Goal: Book appointment/travel/reservation: Book appointment/travel/reservation

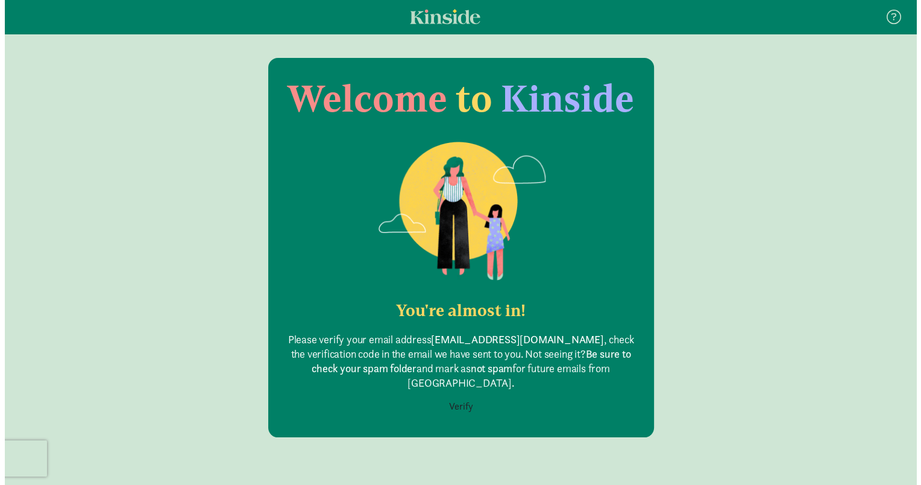
scroll to position [24, 0]
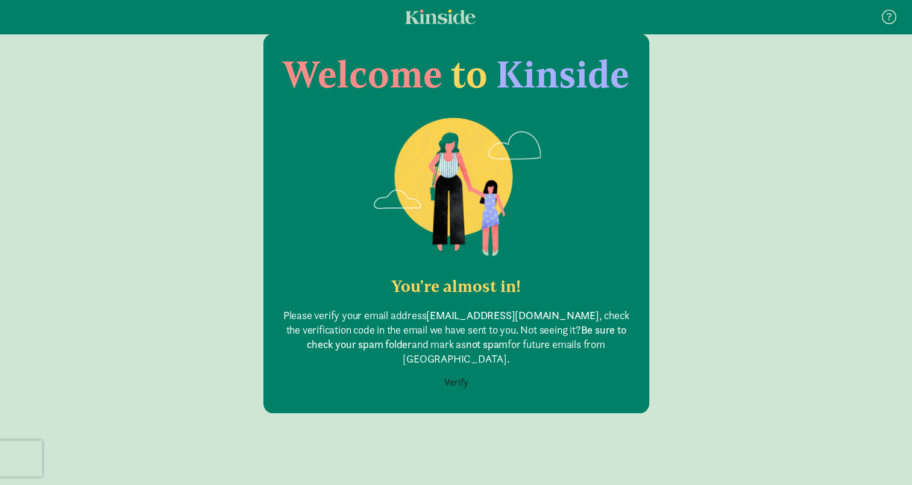
click at [454, 371] on button "Verify" at bounding box center [456, 382] width 40 height 23
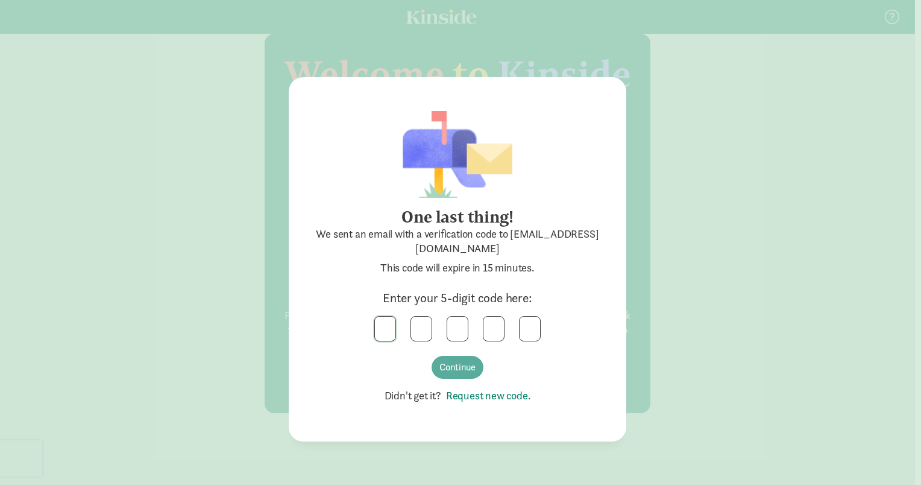
click at [386, 324] on input "text" at bounding box center [385, 328] width 20 height 24
click at [457, 374] on button "Continue" at bounding box center [458, 367] width 52 height 23
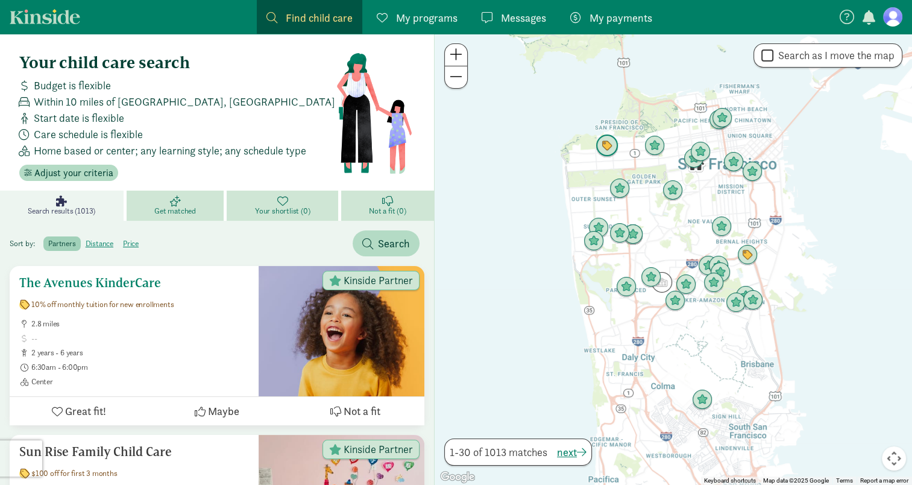
click at [174, 337] on span at bounding box center [140, 338] width 218 height 10
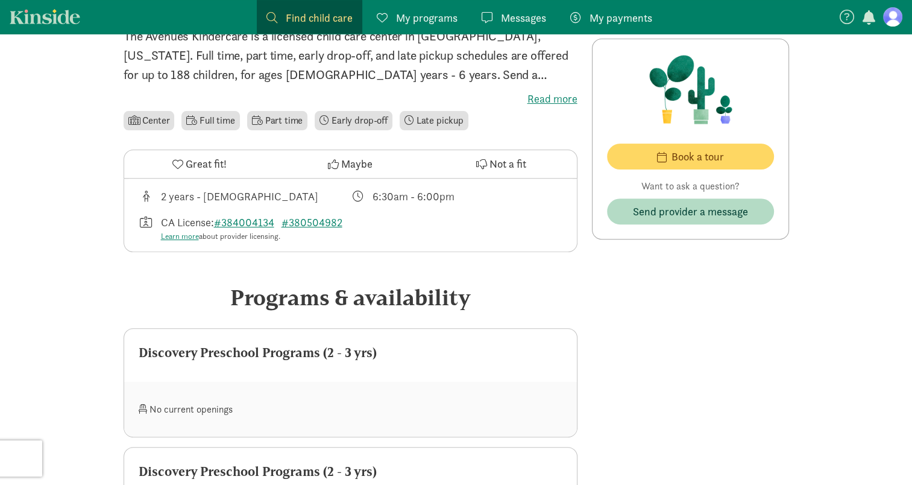
scroll to position [427, 0]
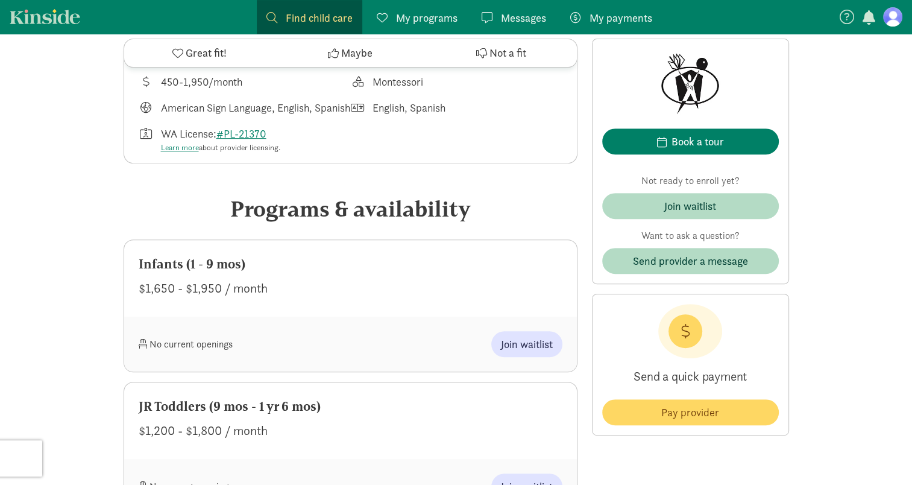
scroll to position [457, 0]
click at [325, 355] on div "No current openings" at bounding box center [245, 343] width 212 height 26
click at [675, 151] on button "Book a tour" at bounding box center [690, 141] width 177 height 26
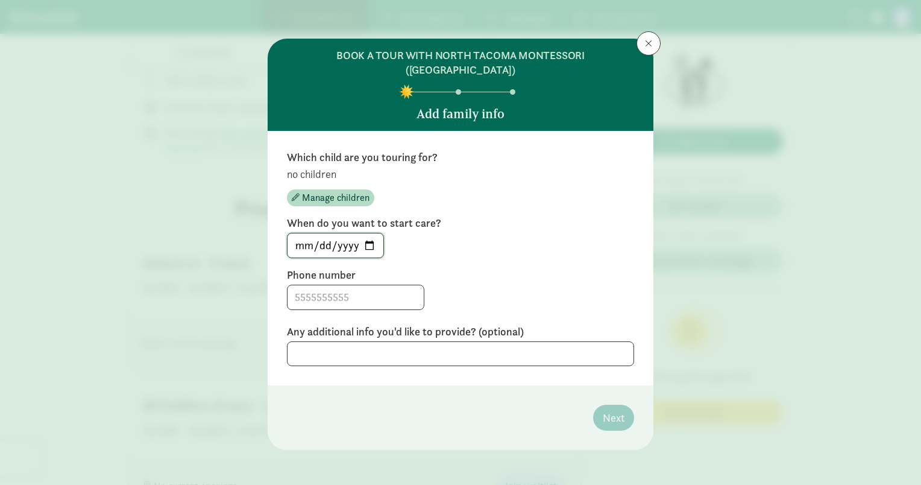
click at [371, 233] on input "[DATE]" at bounding box center [336, 245] width 96 height 24
click at [369, 233] on input "[DATE]" at bounding box center [336, 245] width 96 height 24
type input "[DATE]"
click at [365, 291] on input at bounding box center [356, 297] width 136 height 24
click at [523, 341] on textarea at bounding box center [460, 353] width 347 height 25
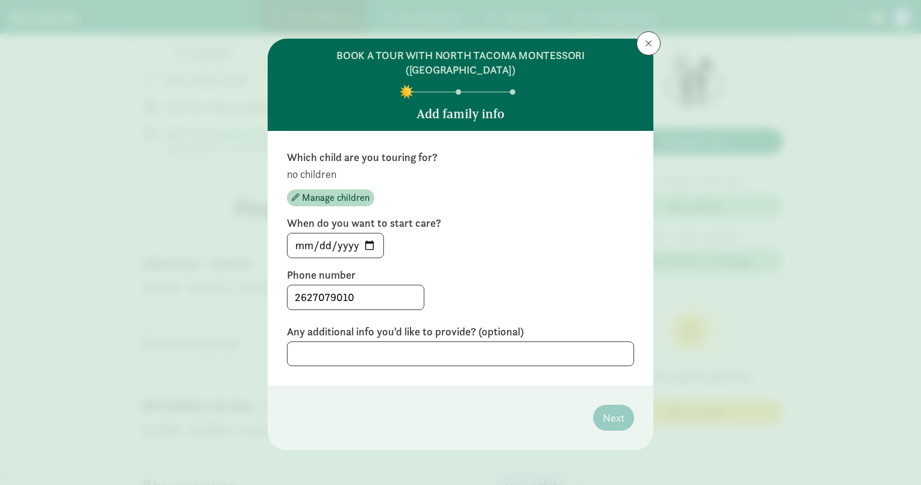
click at [574, 284] on div "2627079010" at bounding box center [460, 296] width 347 height 25
click at [292, 285] on input "2627079010" at bounding box center [356, 297] width 136 height 24
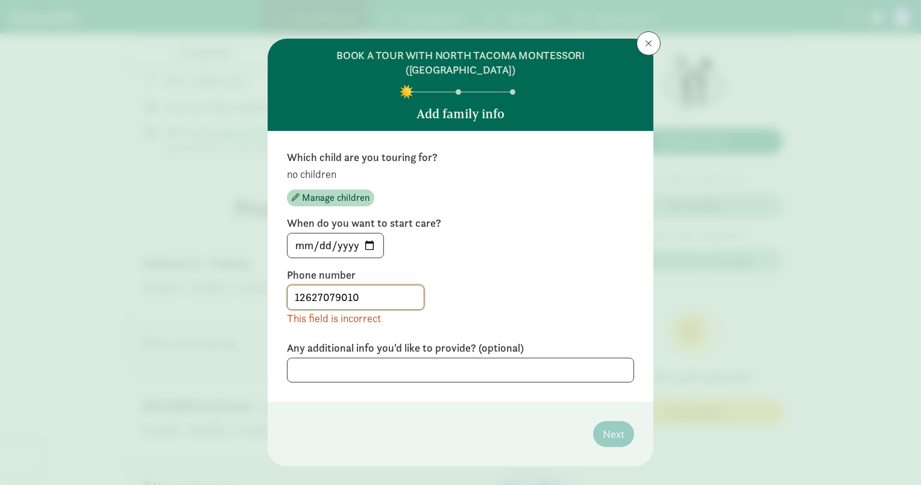
type input "2627079010"
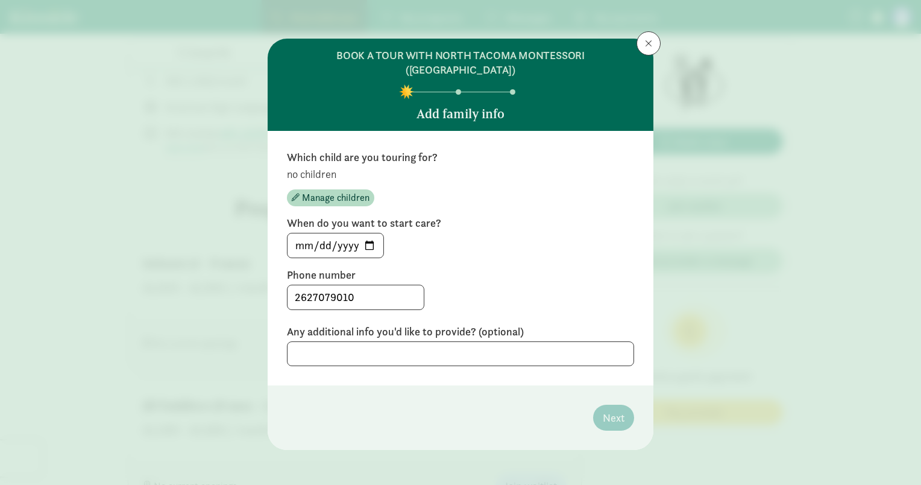
click at [426, 216] on label "When do you want to start care?" at bounding box center [460, 223] width 347 height 14
click at [351, 190] on span "Manage children" at bounding box center [336, 197] width 68 height 14
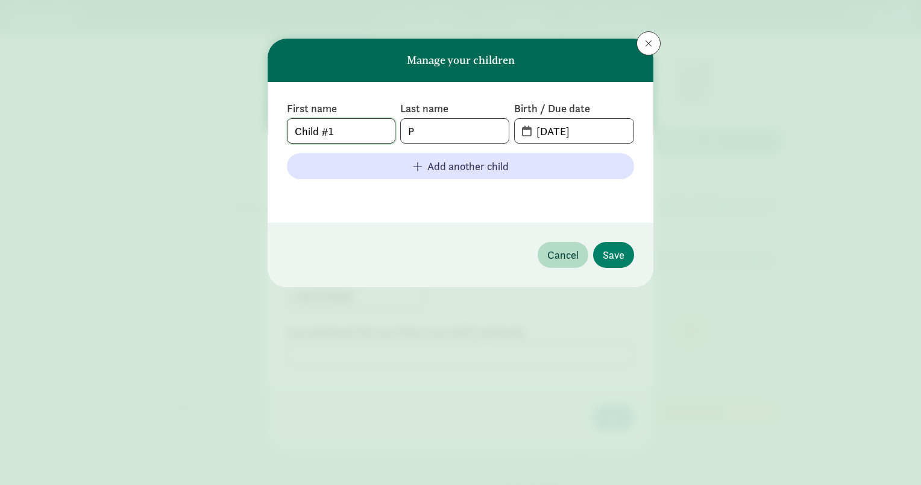
click at [347, 127] on input "Child #1" at bounding box center [341, 131] width 107 height 24
click at [563, 134] on input "08-28-2025" at bounding box center [581, 131] width 104 height 24
click at [453, 134] on input "P" at bounding box center [454, 131] width 107 height 24
type input "Parsons"
click at [524, 135] on span "08-28-2025" at bounding box center [574, 131] width 119 height 24
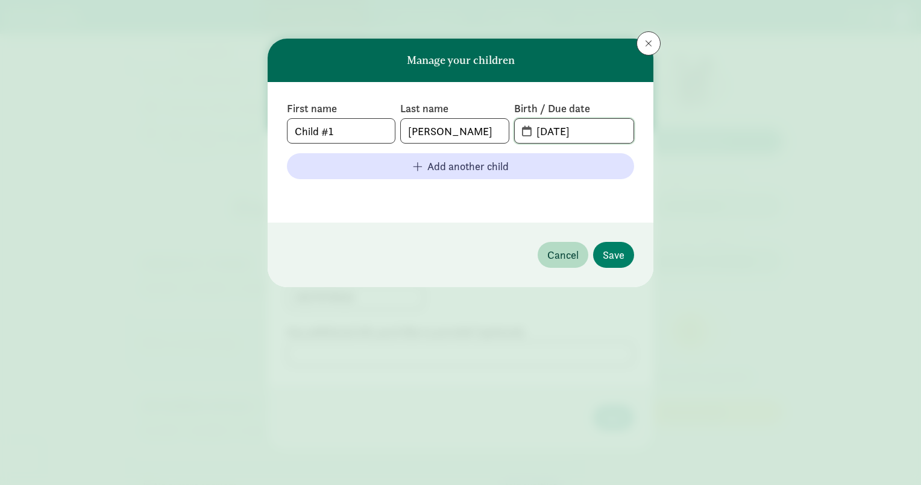
click at [542, 134] on input "08-28-2025" at bounding box center [581, 131] width 104 height 24
drag, startPoint x: 563, startPoint y: 132, endPoint x: 529, endPoint y: 134, distance: 33.8
click at [529, 134] on input "08-28-2025" at bounding box center [581, 131] width 104 height 24
drag, startPoint x: 608, startPoint y: 130, endPoint x: 515, endPoint y: 130, distance: 92.8
click at [515, 130] on span "08-28-2025" at bounding box center [574, 131] width 119 height 24
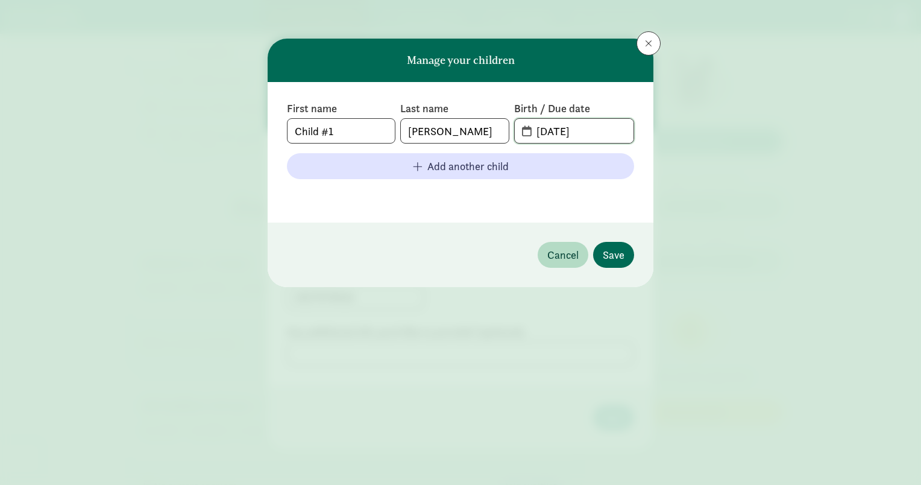
type input "01-31-2026"
click at [611, 248] on span "Save" at bounding box center [614, 255] width 22 height 16
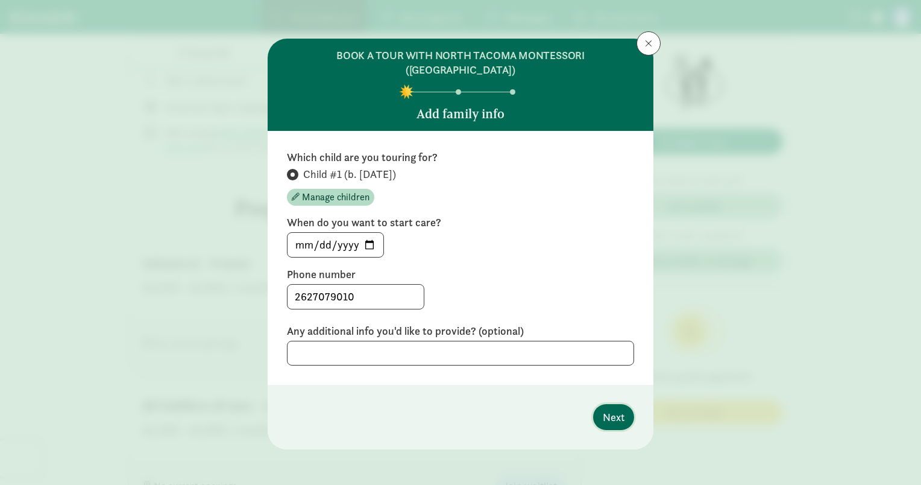
click at [620, 409] on span "Next" at bounding box center [614, 417] width 22 height 16
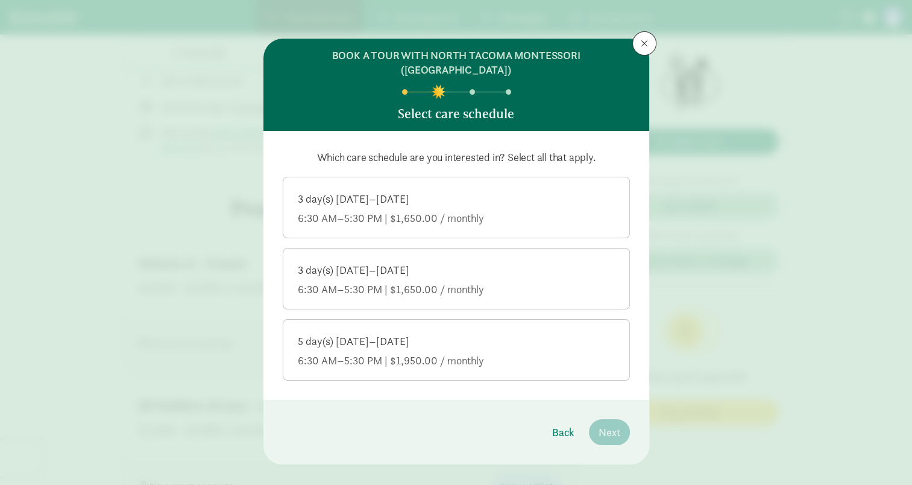
click at [512, 211] on div "6:30 AM–5:30 PM | $1,650.00 / monthly" at bounding box center [456, 218] width 317 height 14
click at [0, 0] on input "3 day(s) Monday–Friday 6:30 AM–5:30 PM | $1,650.00 / monthly" at bounding box center [0, 0] width 0 height 0
click at [610, 424] on span "Next" at bounding box center [610, 432] width 22 height 16
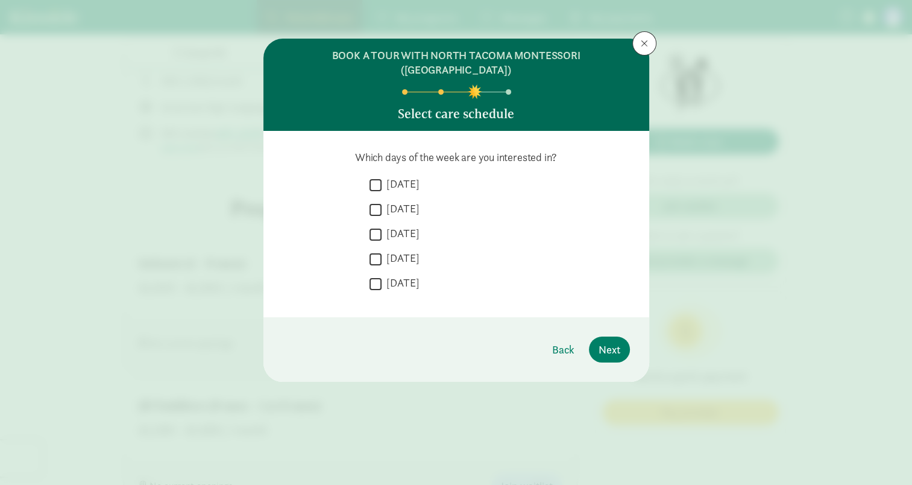
click at [379, 201] on input "Tuesday" at bounding box center [375, 209] width 12 height 16
checkbox input "true"
click at [377, 226] on input "Wednesday" at bounding box center [375, 234] width 12 height 16
checkbox input "true"
click at [374, 251] on input "Thursday" at bounding box center [375, 259] width 12 height 16
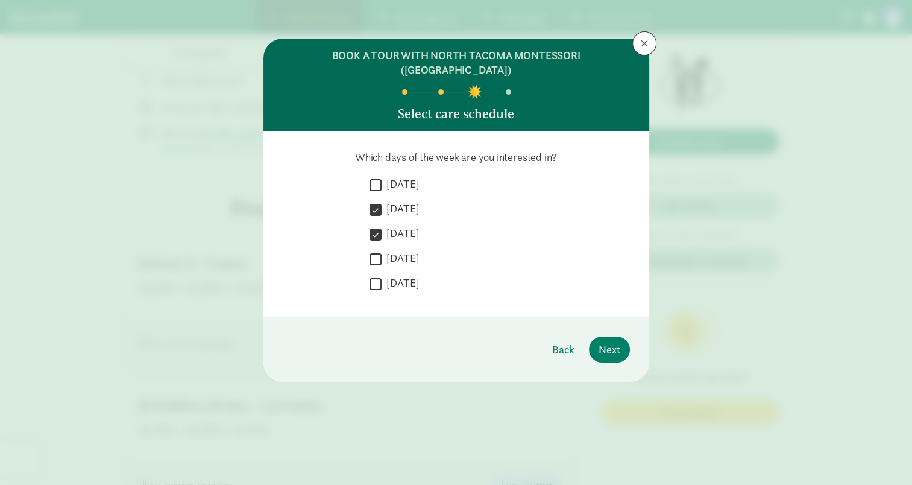
checkbox input "true"
click at [377, 177] on input "Monday" at bounding box center [375, 185] width 12 height 16
checkbox input "true"
click at [380, 251] on input "Thursday" at bounding box center [375, 259] width 12 height 16
checkbox input "false"
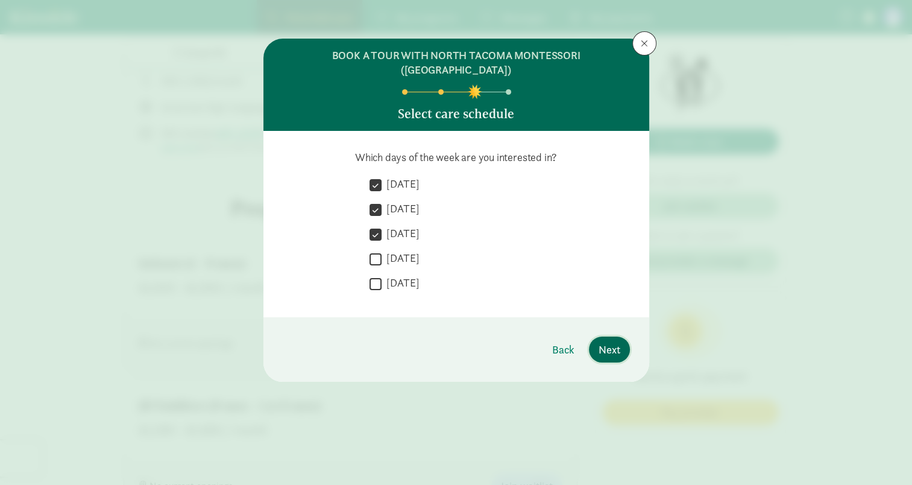
click at [599, 341] on span "Next" at bounding box center [610, 349] width 22 height 16
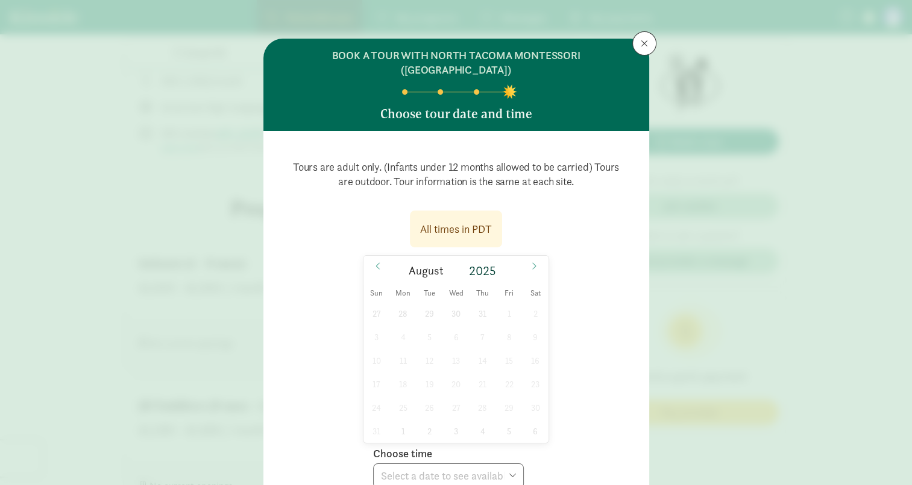
scroll to position [111, 0]
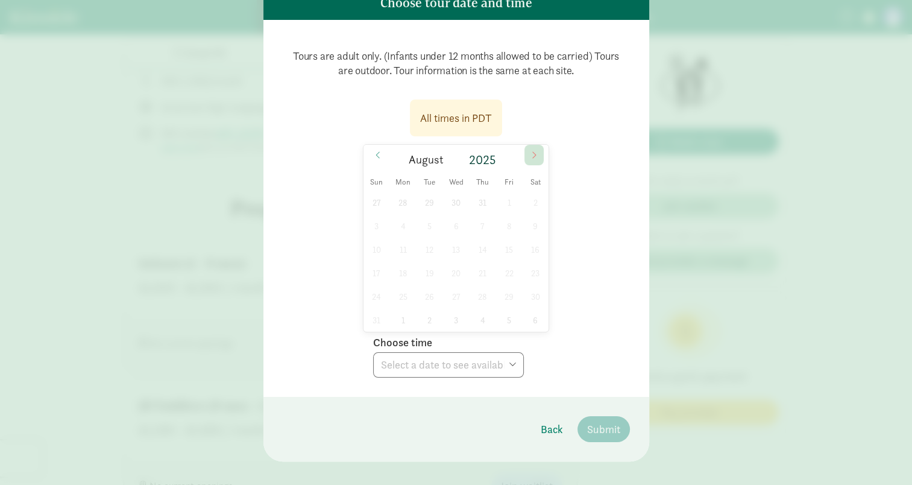
click at [530, 151] on icon at bounding box center [533, 155] width 7 height 8
click at [538, 145] on span at bounding box center [533, 155] width 19 height 20
click at [524, 145] on span at bounding box center [533, 155] width 19 height 20
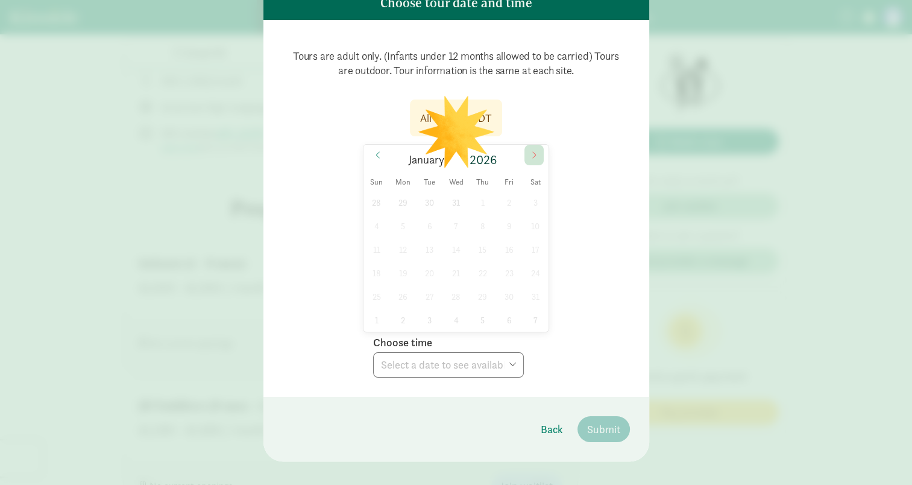
click at [524, 145] on span at bounding box center [533, 155] width 19 height 20
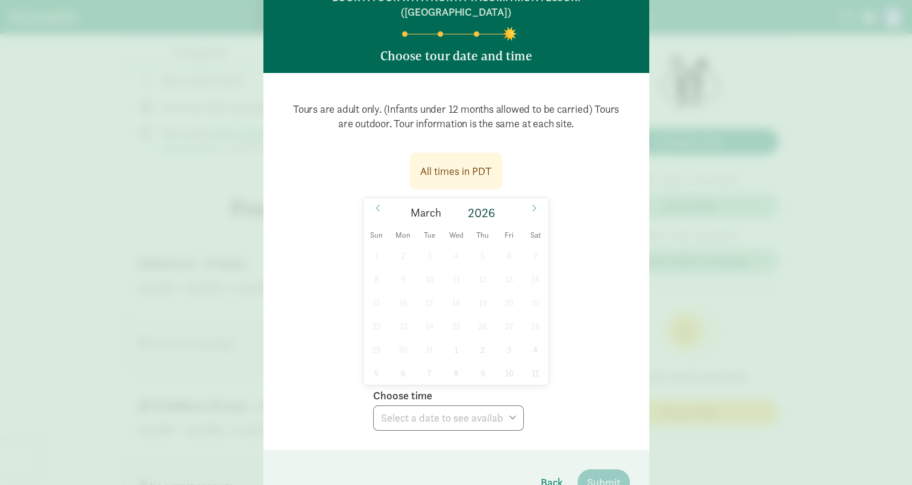
scroll to position [58, 0]
click at [463, 163] on div "All times in PDT" at bounding box center [456, 171] width 72 height 16
click at [530, 204] on icon at bounding box center [533, 208] width 7 height 8
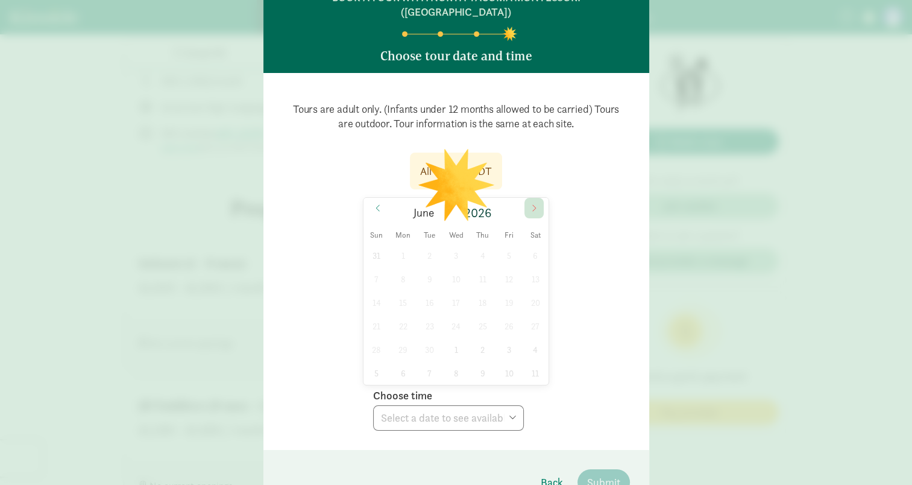
click at [530, 204] on icon at bounding box center [533, 208] width 7 height 8
click at [374, 204] on icon at bounding box center [377, 208] width 7 height 8
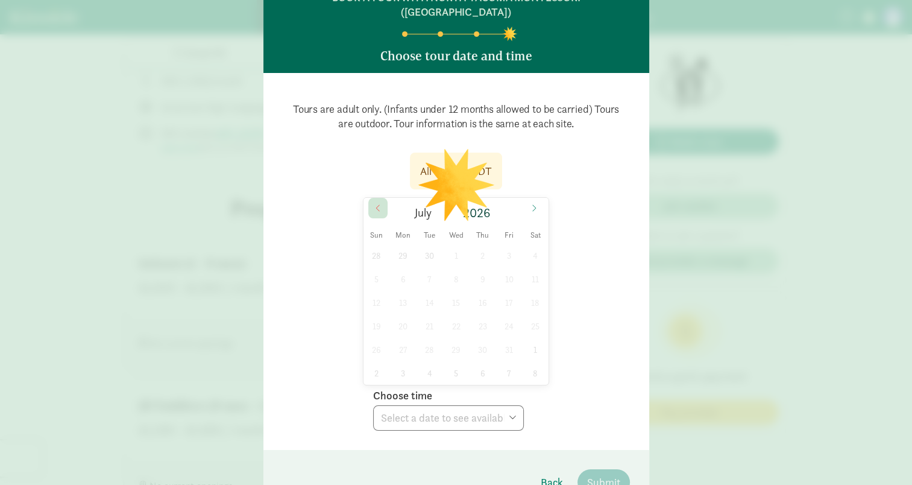
click at [374, 204] on icon at bounding box center [377, 208] width 7 height 8
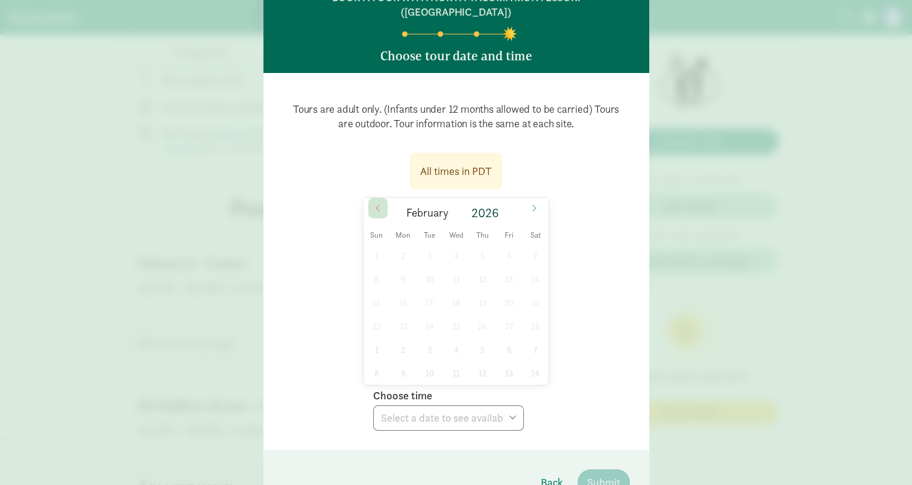
click at [374, 204] on icon at bounding box center [377, 208] width 7 height 8
type input "2025"
click at [374, 204] on icon at bounding box center [377, 208] width 7 height 8
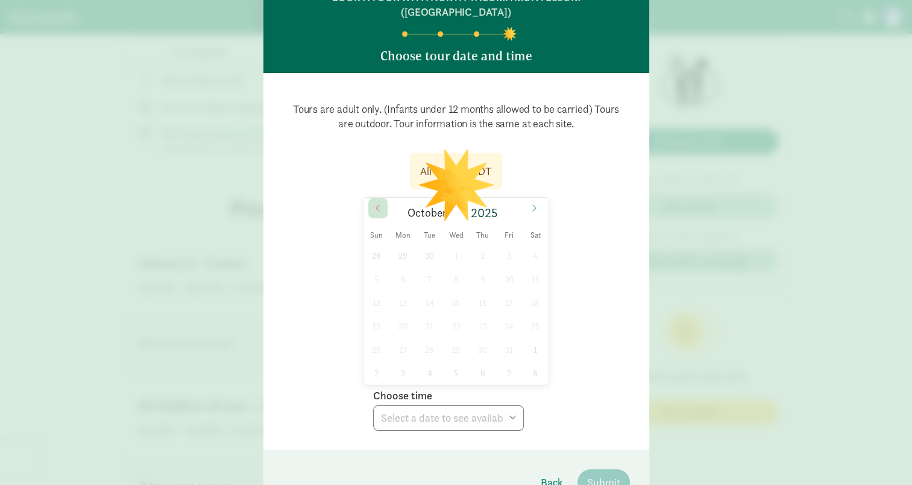
click at [374, 204] on icon at bounding box center [377, 208] width 7 height 8
click at [530, 204] on icon at bounding box center [533, 208] width 7 height 8
click at [403, 244] on div "31 1 2 3 4 5 6 7 8 9 10 11 12 13 14 15 16 17 18 19 20 21 22 23 24 25 26 27 28 2…" at bounding box center [456, 314] width 186 height 141
click at [393, 244] on div "31 1 2 3 4 5 6 7 8 9 10 11 12 13 14 15 16 17 18 19 20 21 22 23 24 25 26 27 28 2…" at bounding box center [456, 314] width 186 height 141
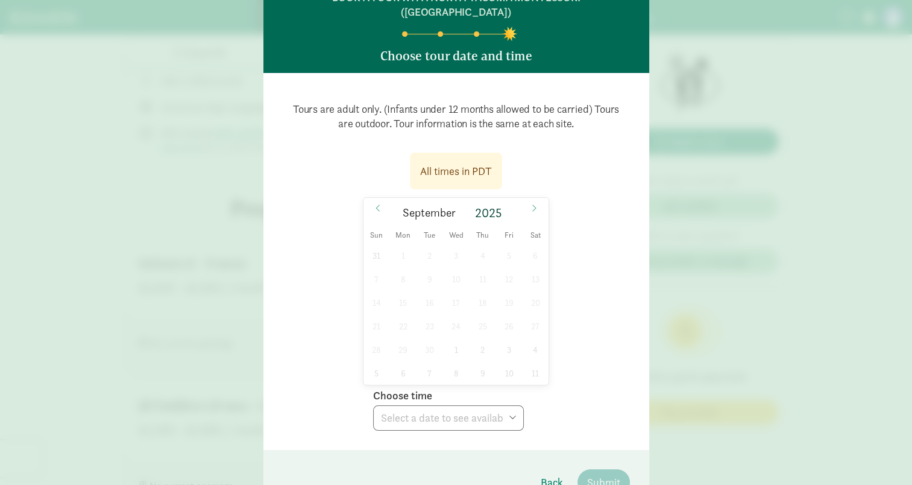
scroll to position [111, 0]
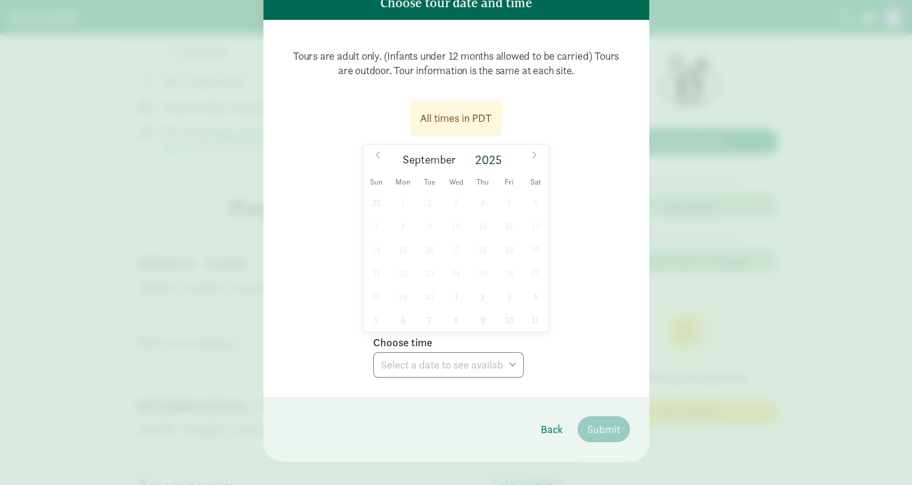
click at [398, 258] on div "31 1 2 3 4 5 6 7 8 9 10 11 12 13 14 15 16 17 18 19 20 21 22 23 24 25 26 27 28 2…" at bounding box center [456, 260] width 186 height 141
click at [551, 421] on span "Back" at bounding box center [552, 429] width 22 height 16
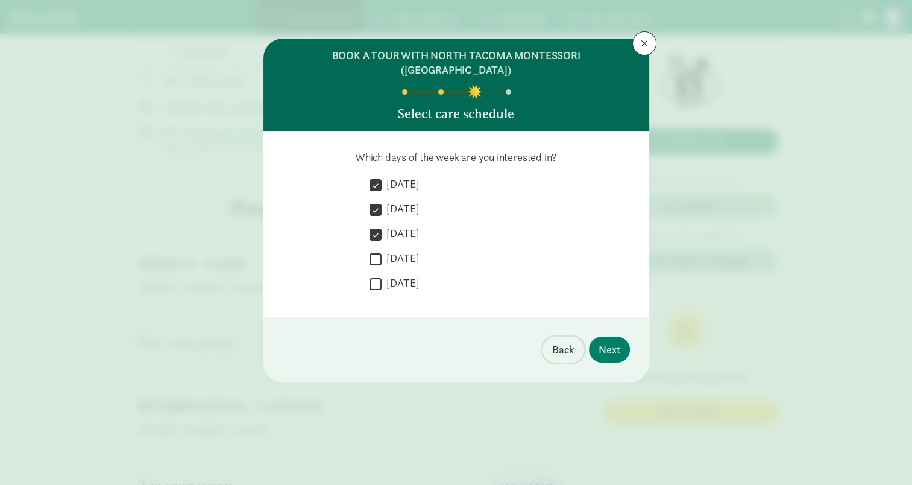
click at [563, 341] on span "Back" at bounding box center [563, 349] width 22 height 16
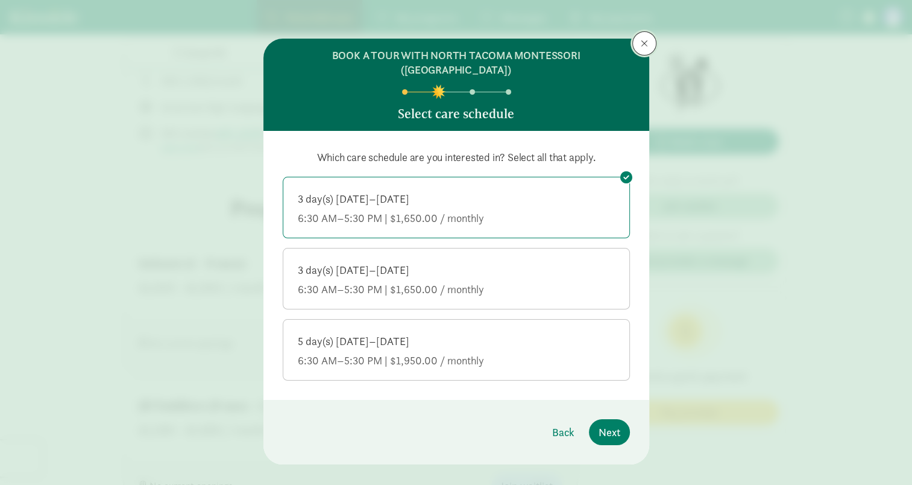
click at [634, 41] on button at bounding box center [644, 43] width 24 height 24
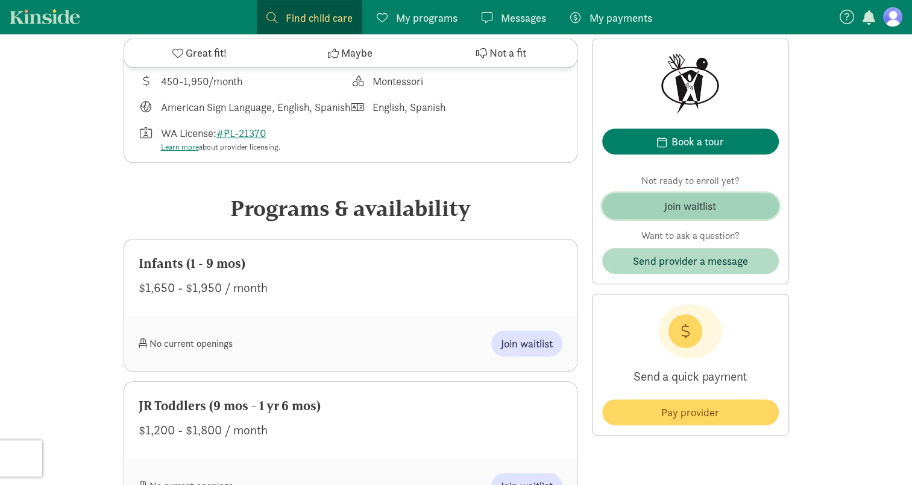
click at [680, 208] on div "Join waitlist" at bounding box center [690, 206] width 52 height 16
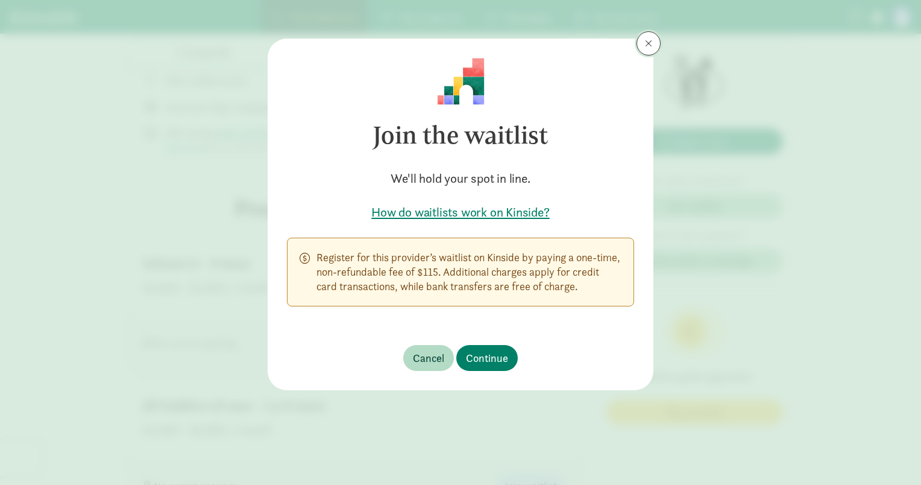
click at [649, 43] on span at bounding box center [648, 44] width 7 height 10
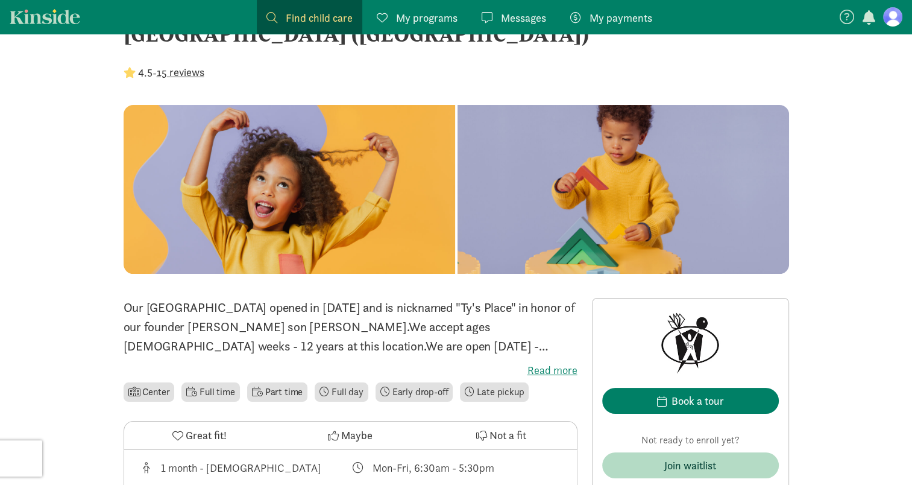
scroll to position [47, 0]
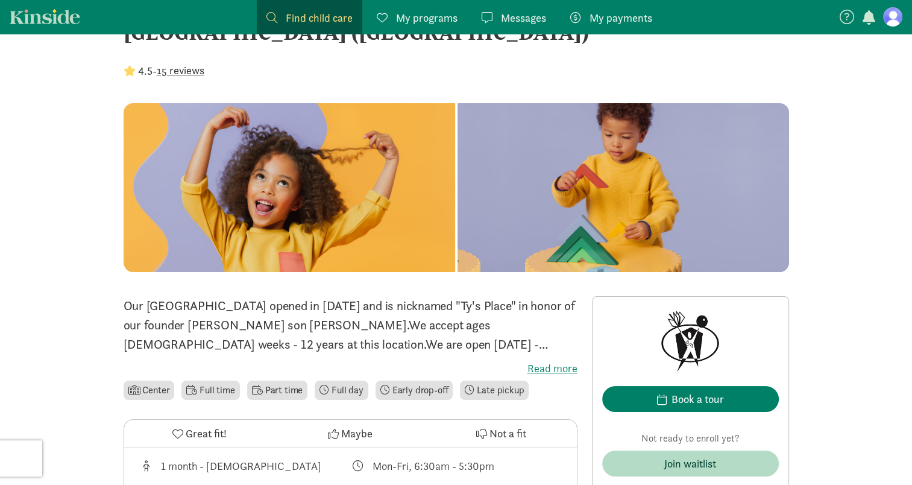
click at [569, 370] on label "Read more" at bounding box center [351, 368] width 454 height 14
click at [0, 0] on input "Read more" at bounding box center [0, 0] width 0 height 0
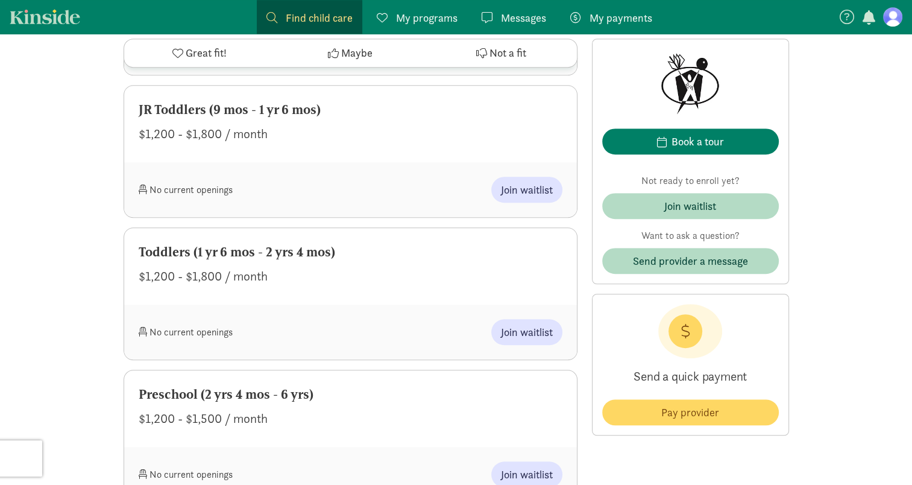
scroll to position [802, 0]
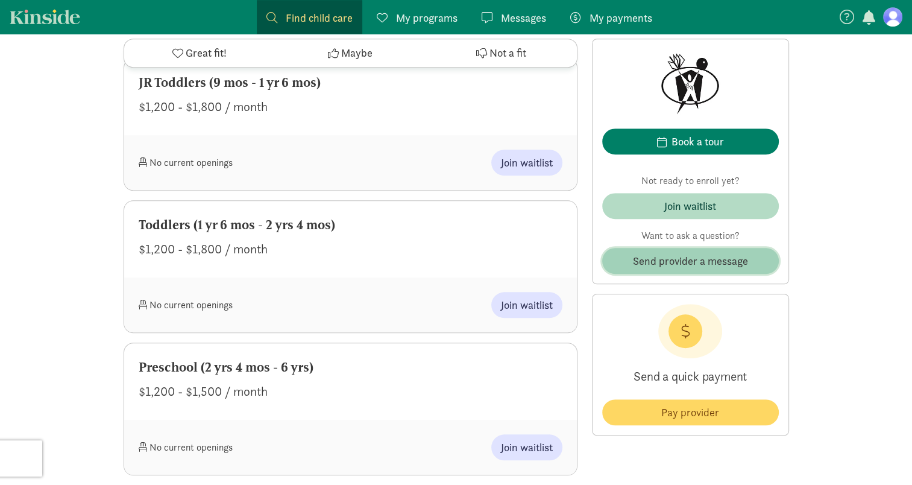
click at [706, 267] on span "Send provider a message" at bounding box center [690, 261] width 115 height 16
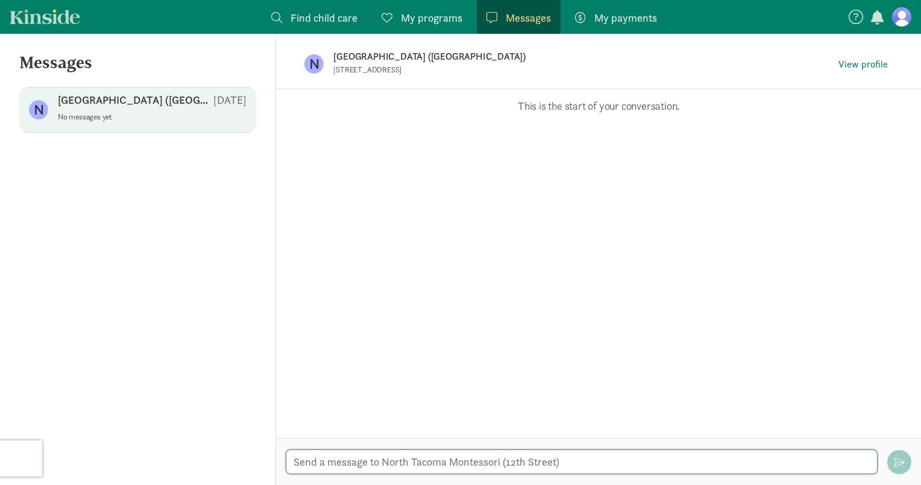
click at [521, 464] on textarea at bounding box center [582, 461] width 592 height 25
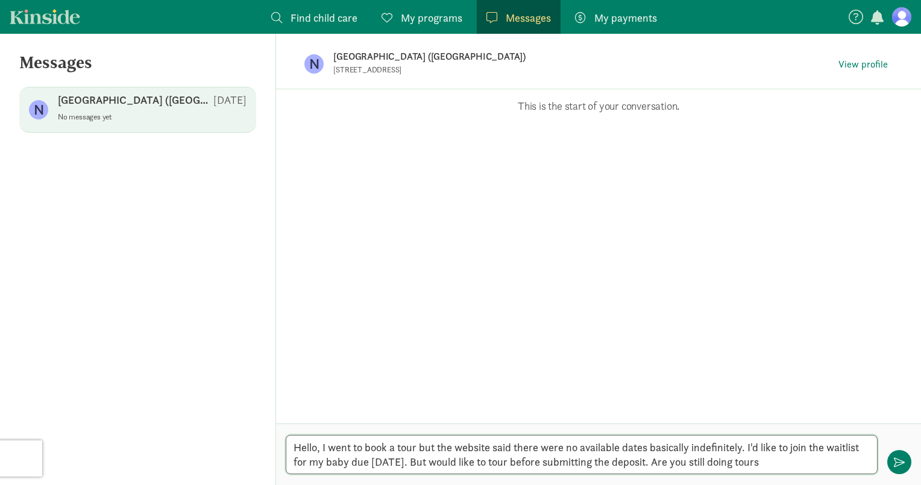
click at [815, 466] on textarea "Hello, I went to book a tour but the website said there were no available dates…" at bounding box center [582, 454] width 592 height 39
type textarea "Hello, I went to book a tour but the website said there were no available dates…"
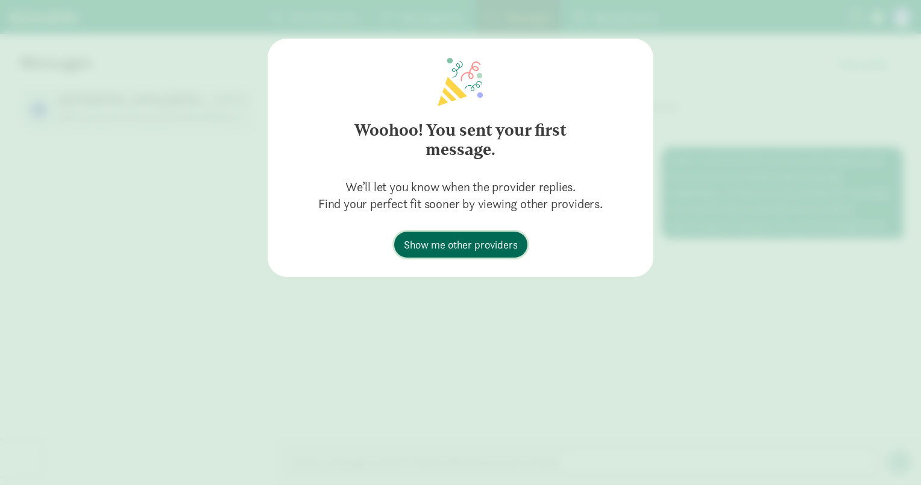
click at [486, 246] on span "Show me other providers" at bounding box center [461, 244] width 114 height 16
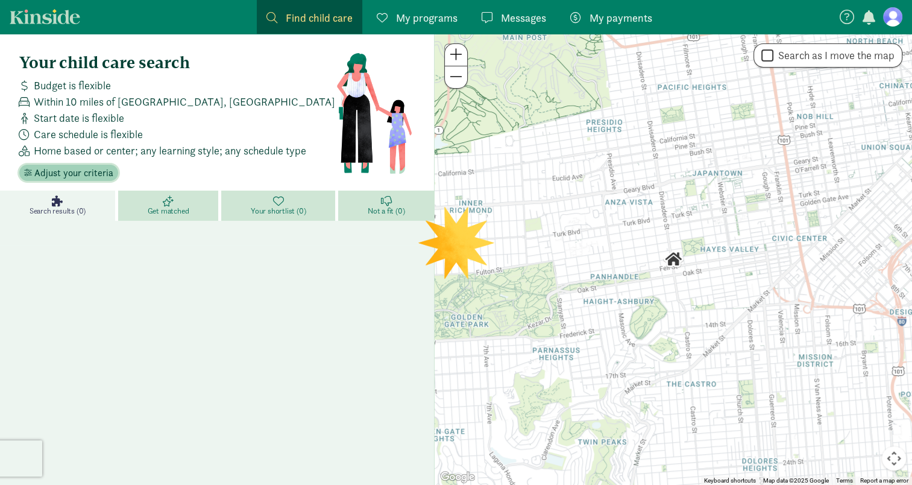
click at [72, 177] on span "Adjust your criteria" at bounding box center [73, 173] width 79 height 14
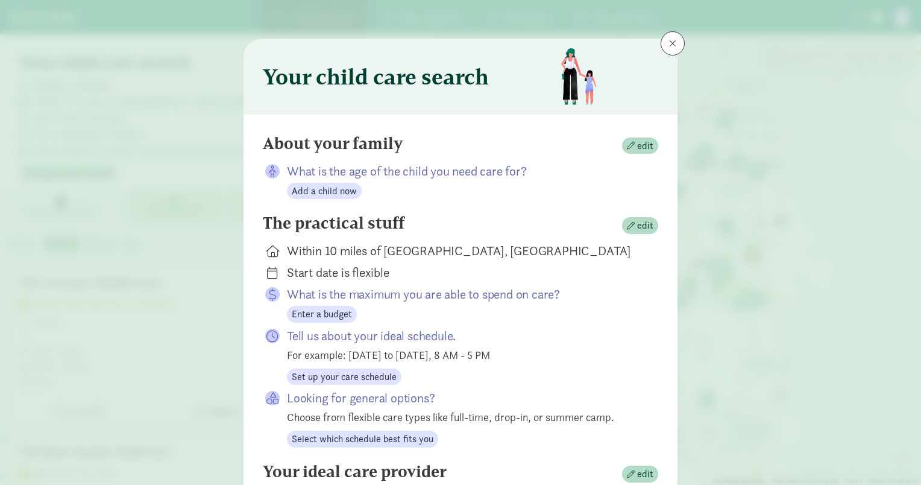
click at [649, 233] on div "The practical stuff edit" at bounding box center [460, 225] width 395 height 24
click at [632, 227] on span "button" at bounding box center [631, 226] width 8 height 8
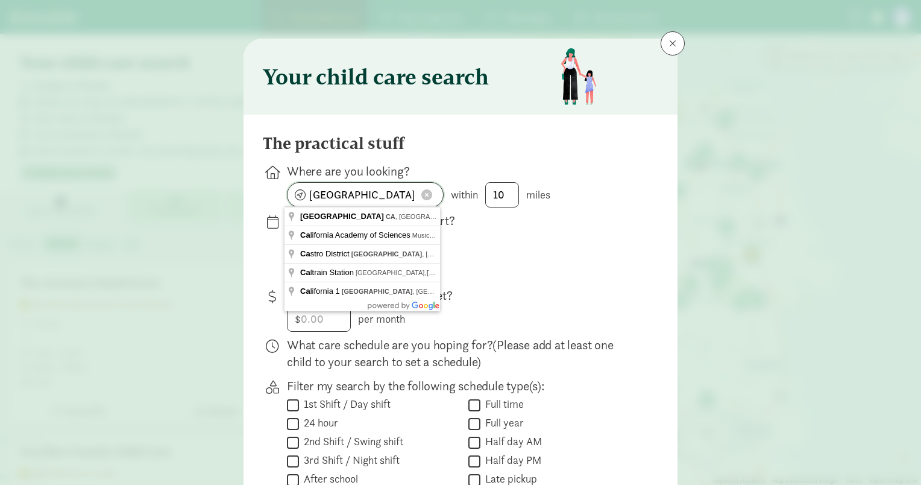
drag, startPoint x: 404, startPoint y: 195, endPoint x: 277, endPoint y: 199, distance: 126.6
click at [277, 212] on div "Where are you looking? San Francisco, CA within 10 miles" at bounding box center [460, 247] width 395 height 70
type input "Tacoma, WA, USA"
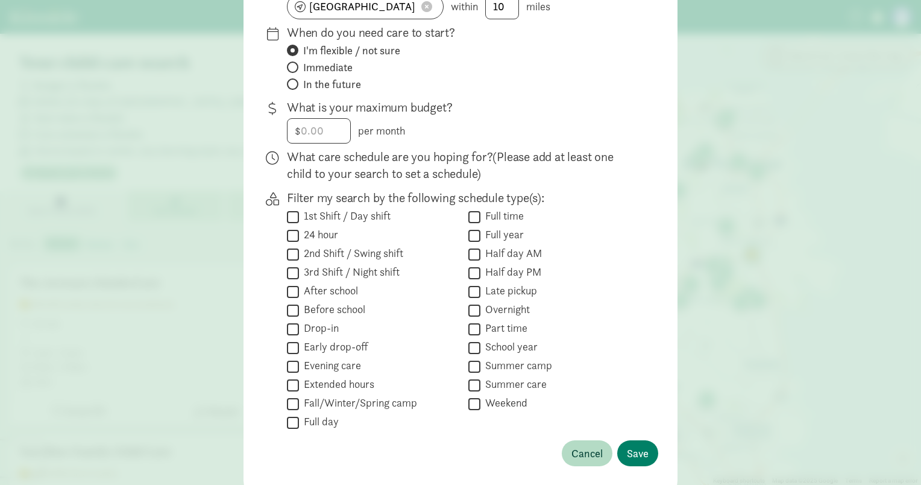
scroll to position [200, 0]
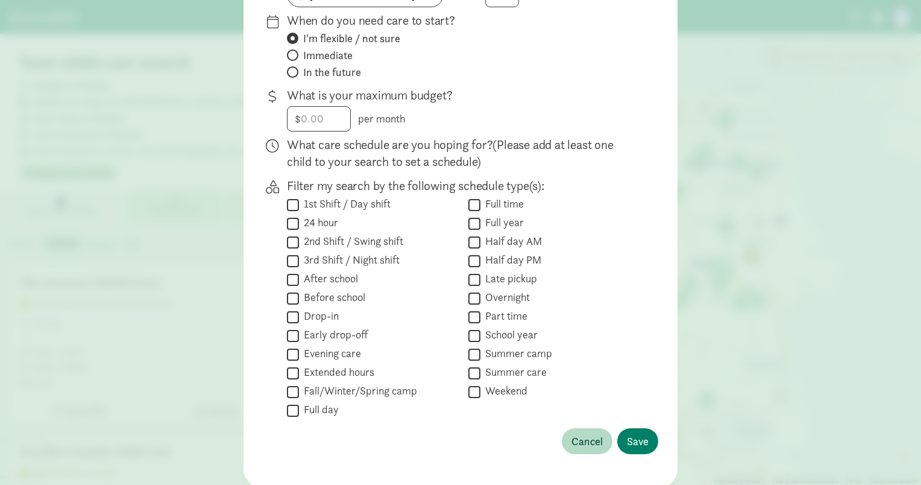
click at [294, 408] on input "Full day" at bounding box center [293, 410] width 12 height 16
checkbox input "true"
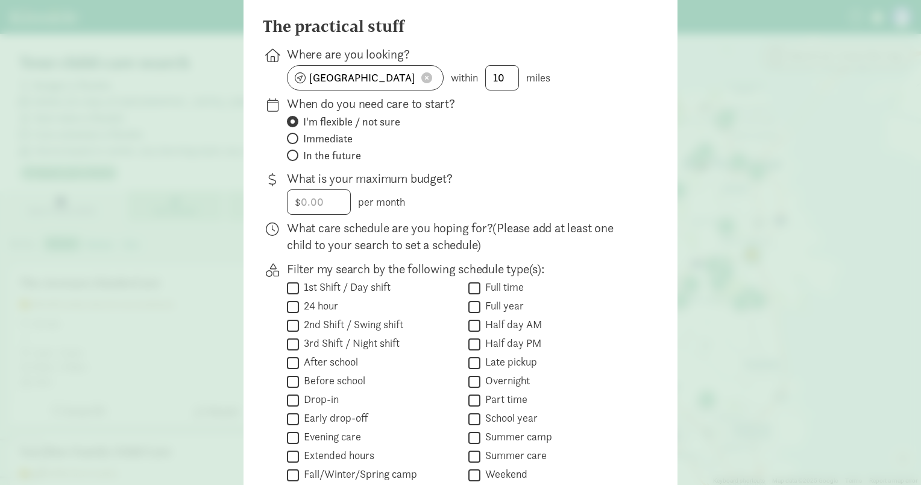
scroll to position [241, 0]
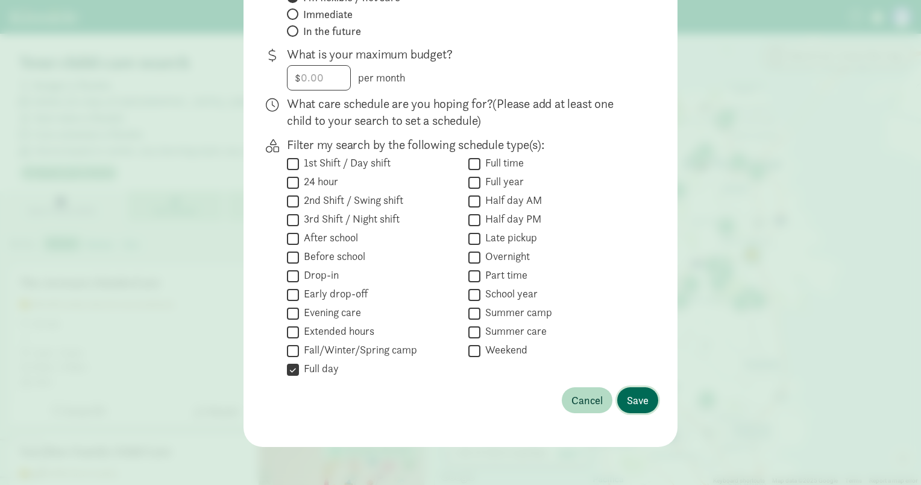
click at [643, 401] on span "Save" at bounding box center [638, 400] width 22 height 16
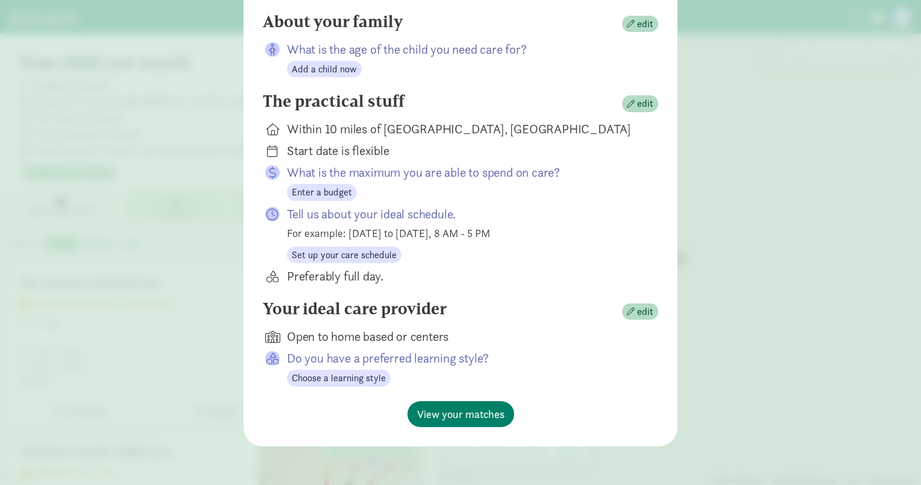
scroll to position [121, 0]
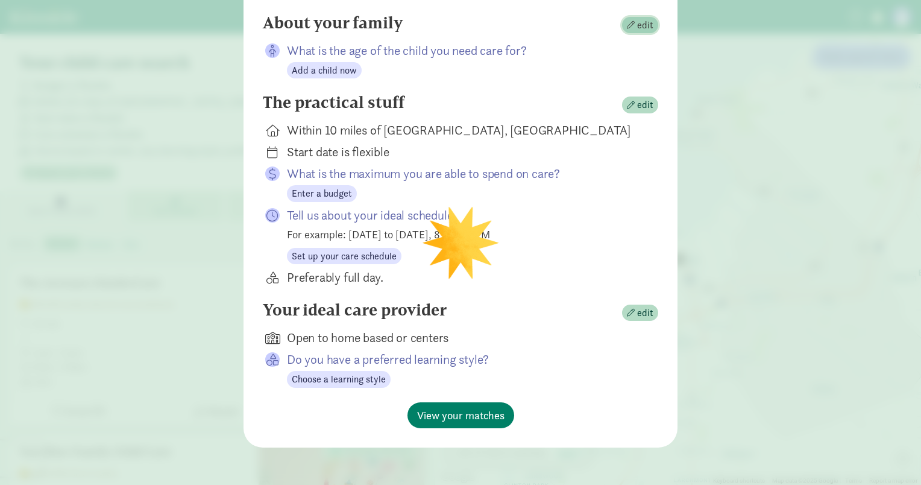
click at [646, 25] on span "edit" at bounding box center [645, 25] width 16 height 14
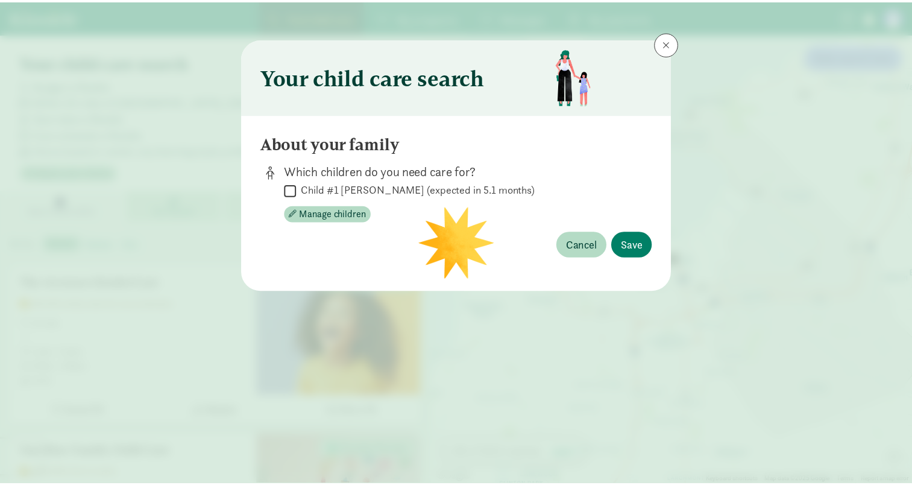
scroll to position [0, 0]
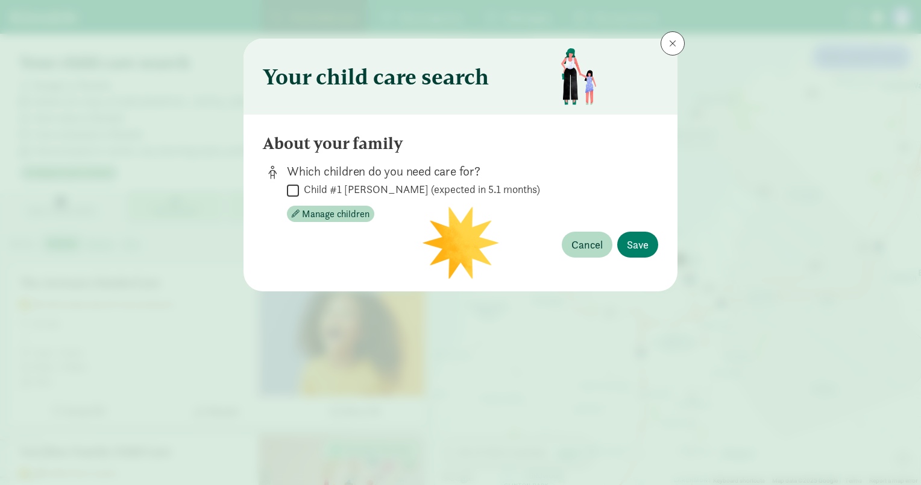
click at [292, 191] on input "Child #1 Parsons (expected in 5.1 months)" at bounding box center [293, 190] width 12 height 16
checkbox input "true"
click at [635, 250] on span "Save" at bounding box center [638, 244] width 22 height 16
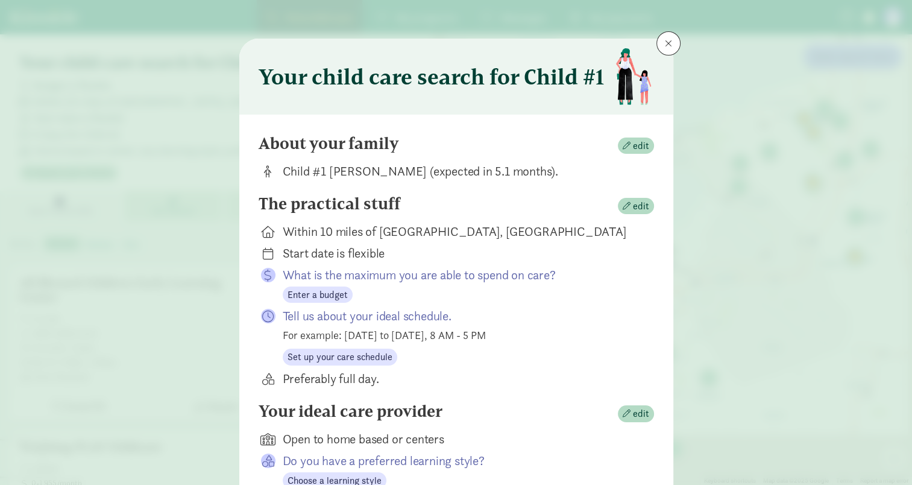
scroll to position [101, 0]
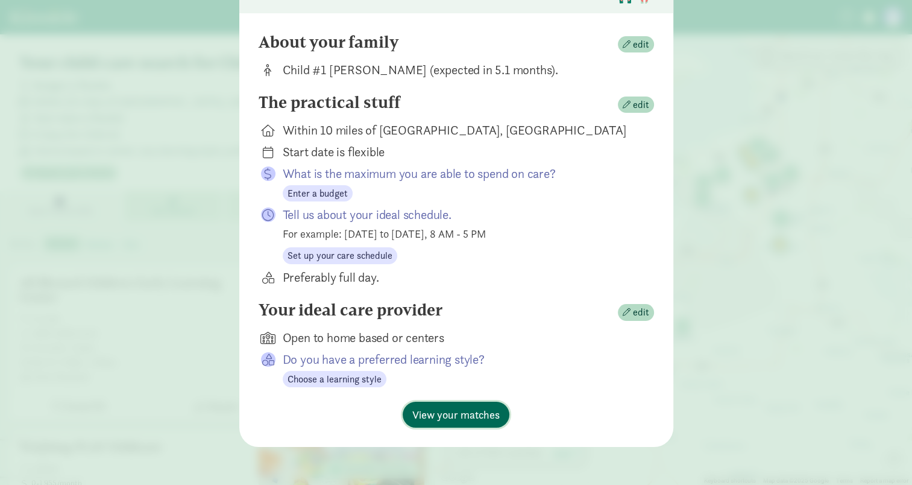
click at [474, 413] on span "View your matches" at bounding box center [455, 414] width 87 height 16
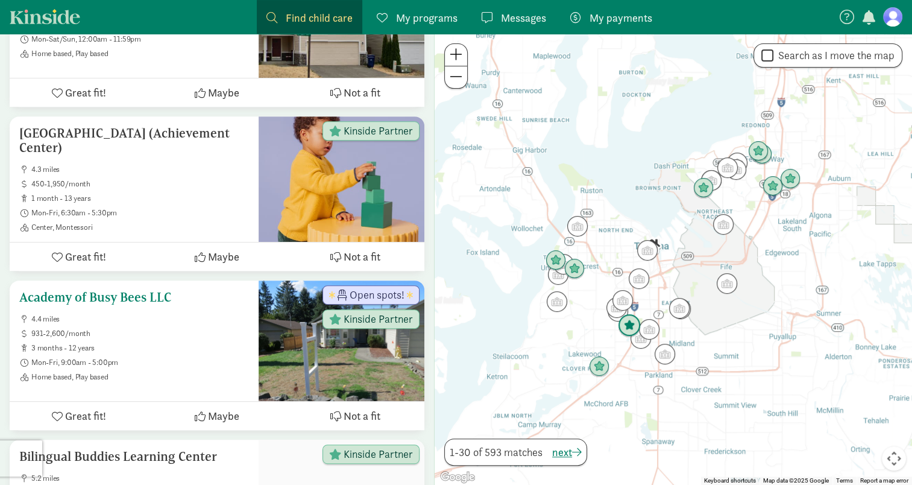
scroll to position [470, 0]
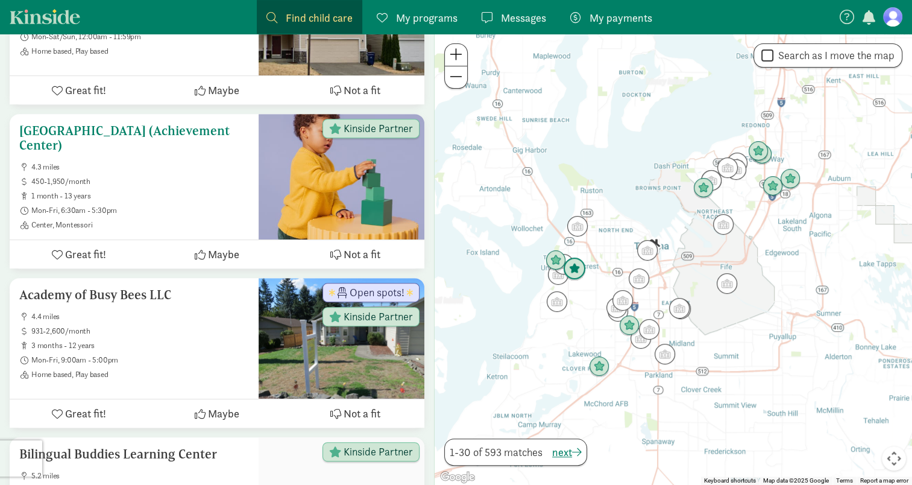
click at [146, 142] on h5 "[GEOGRAPHIC_DATA] (Achievement Center)" at bounding box center [134, 138] width 230 height 29
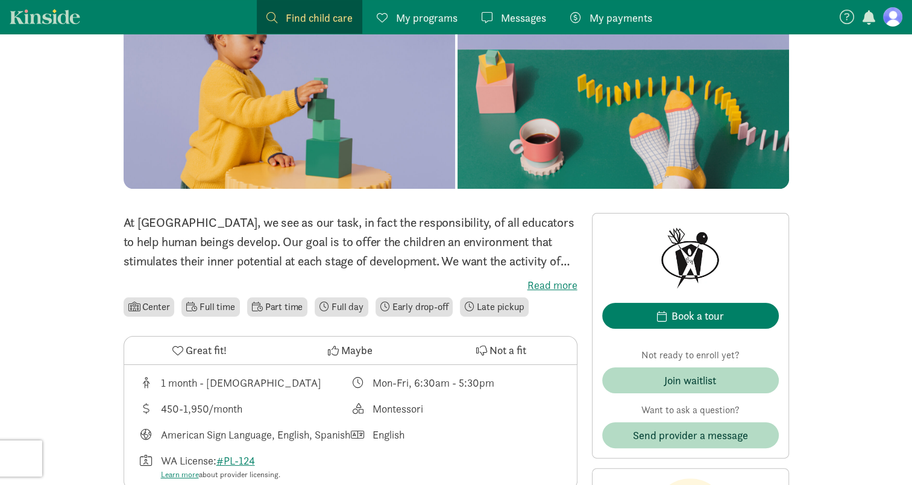
scroll to position [110, 0]
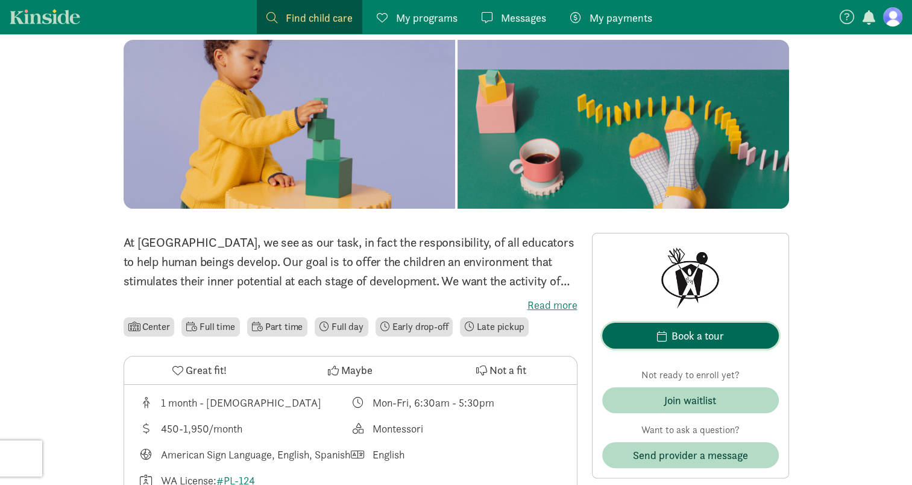
click at [697, 341] on div "Book a tour" at bounding box center [697, 335] width 52 height 16
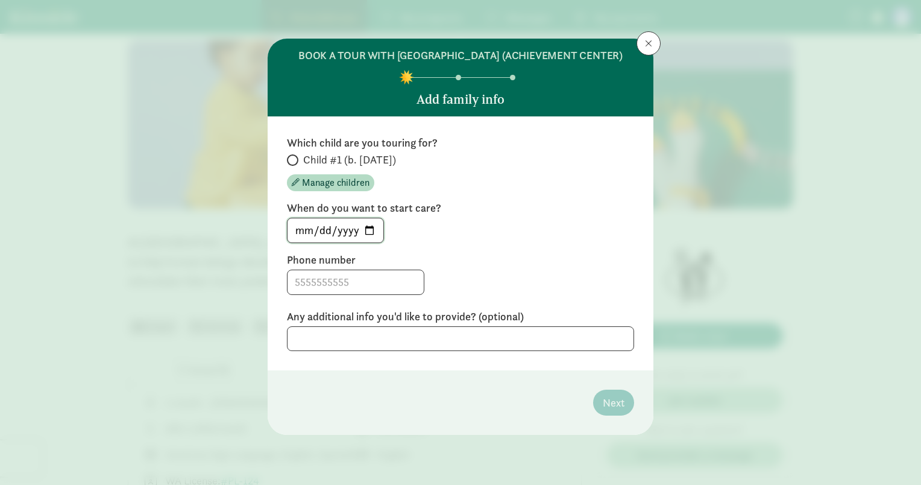
click at [366, 242] on input "[DATE]" at bounding box center [336, 230] width 96 height 24
type input "[DATE]"
click at [289, 164] on input "Child #1 (b. [DATE])" at bounding box center [291, 160] width 8 height 8
radio input "true"
click at [391, 343] on textarea at bounding box center [460, 338] width 347 height 25
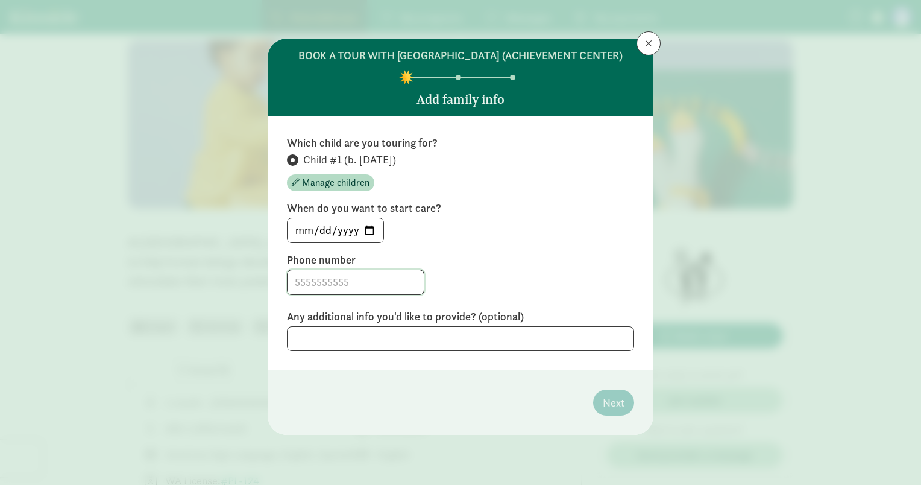
click at [374, 294] on input at bounding box center [356, 282] width 136 height 24
type input "2727079010"
click at [609, 410] on span "Next" at bounding box center [614, 402] width 22 height 16
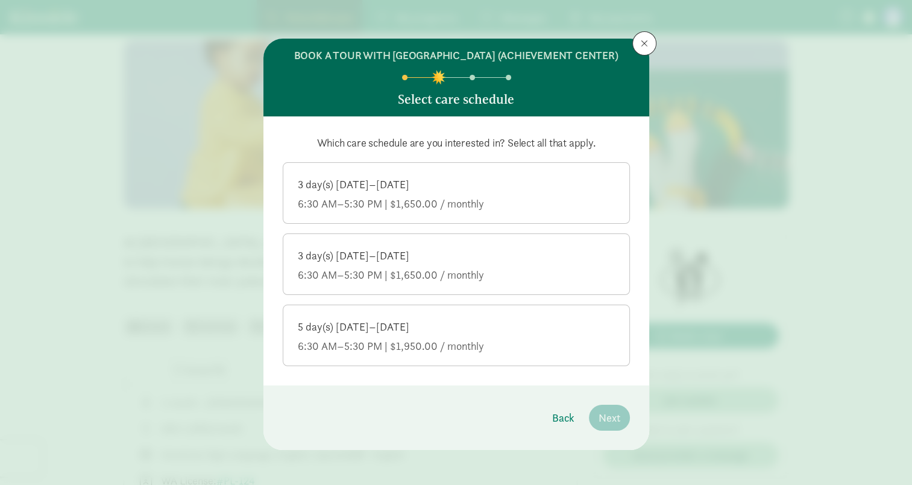
click at [468, 211] on div "6:30 AM–5:30 PM | $1,650.00 / monthly" at bounding box center [456, 203] width 317 height 14
click at [0, 0] on input "3 day(s) Monday–Friday 6:30 AM–5:30 PM | $1,650.00 / monthly" at bounding box center [0, 0] width 0 height 0
click at [612, 426] on span "Next" at bounding box center [610, 417] width 22 height 16
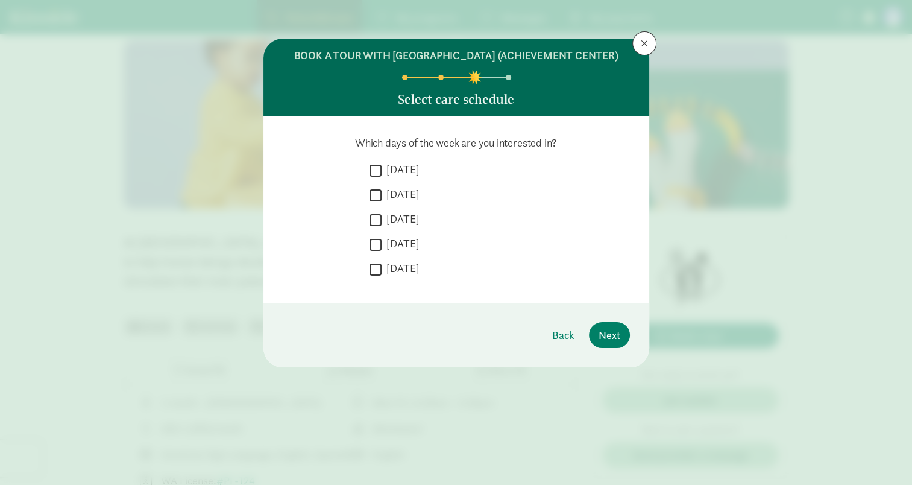
click at [373, 178] on input "Monday" at bounding box center [375, 170] width 12 height 16
checkbox input "true"
click at [378, 203] on input "Tuesday" at bounding box center [375, 195] width 12 height 16
checkbox input "true"
click at [378, 228] on input "Wednesday" at bounding box center [375, 220] width 12 height 16
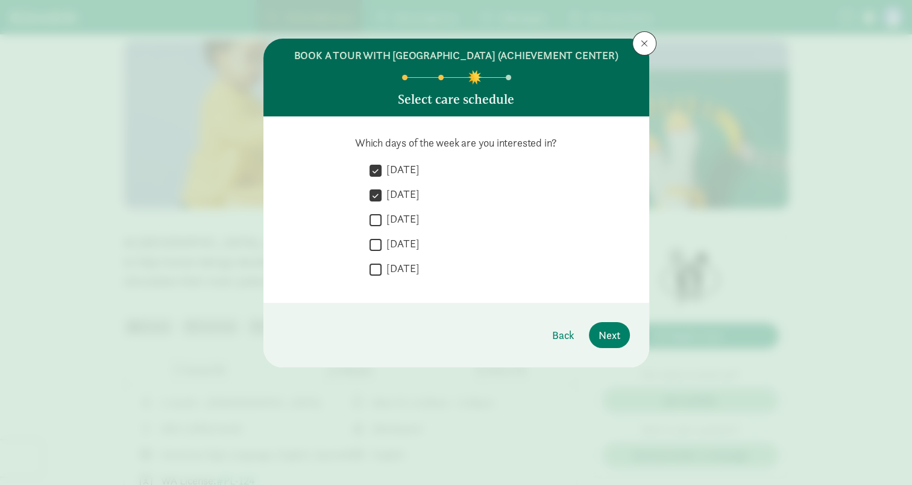
checkbox input "true"
click at [377, 251] on input "Thursday" at bounding box center [375, 244] width 12 height 16
checkbox input "true"
click at [379, 277] on input "Friday" at bounding box center [375, 269] width 12 height 16
checkbox input "true"
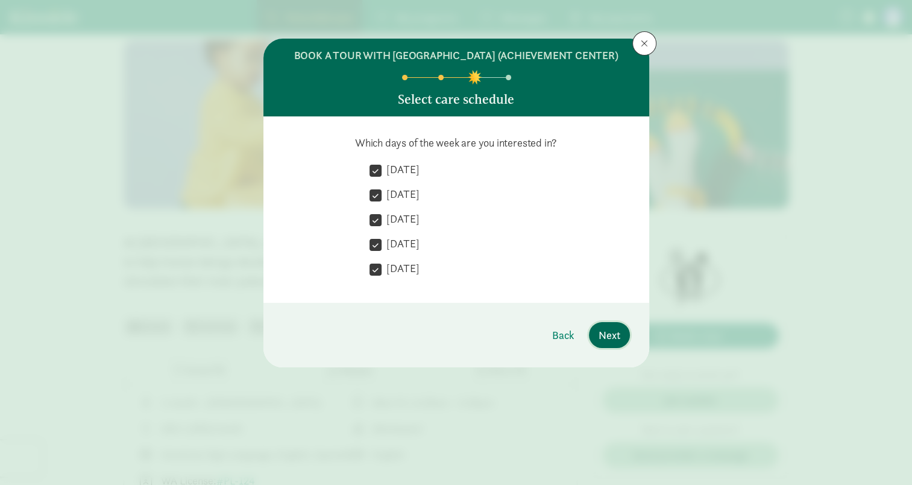
click at [620, 343] on span "Next" at bounding box center [610, 335] width 22 height 16
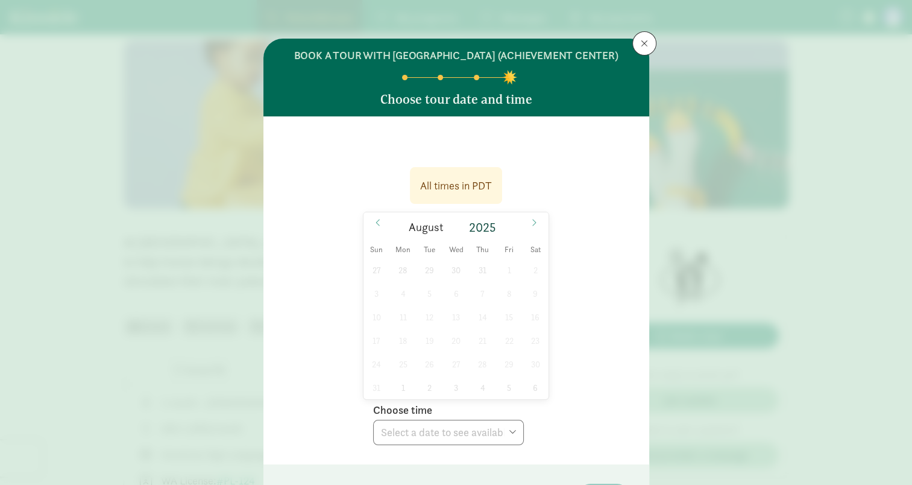
scroll to position [96, 0]
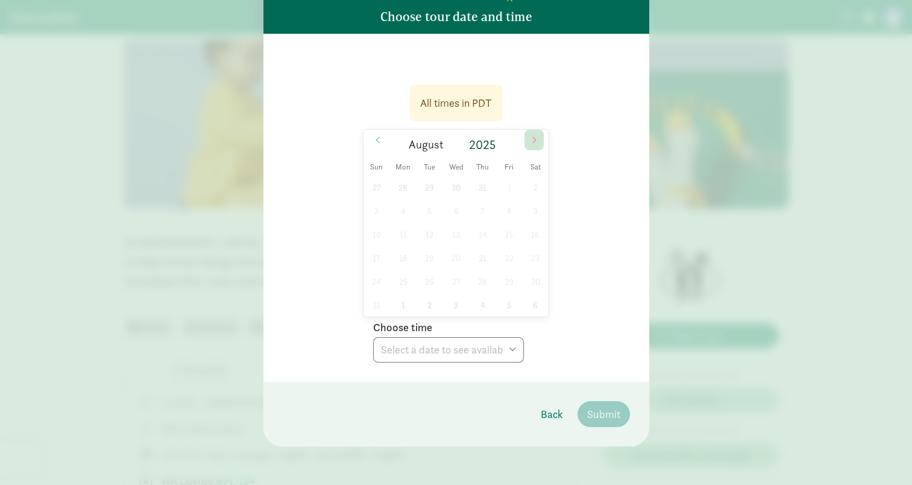
click at [529, 145] on span at bounding box center [533, 140] width 19 height 20
click at [553, 417] on span "Back" at bounding box center [552, 414] width 22 height 16
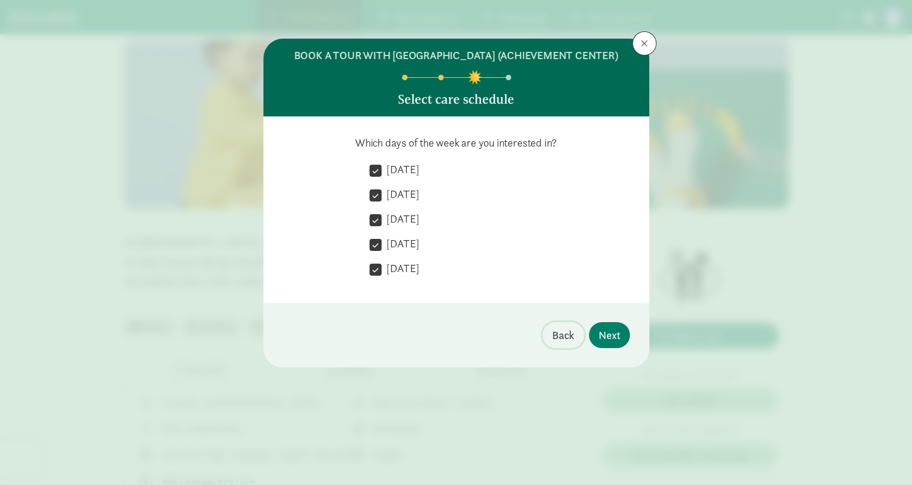
scroll to position [0, 0]
click at [640, 42] on button at bounding box center [644, 43] width 24 height 24
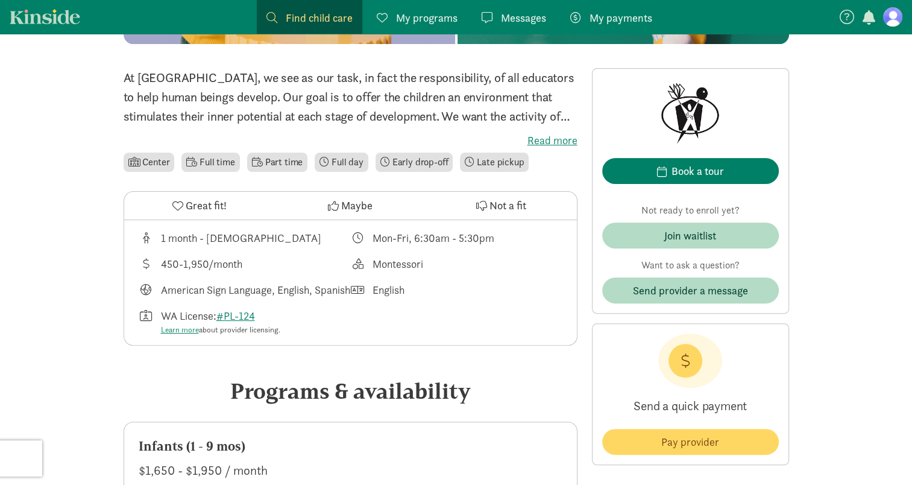
scroll to position [275, 0]
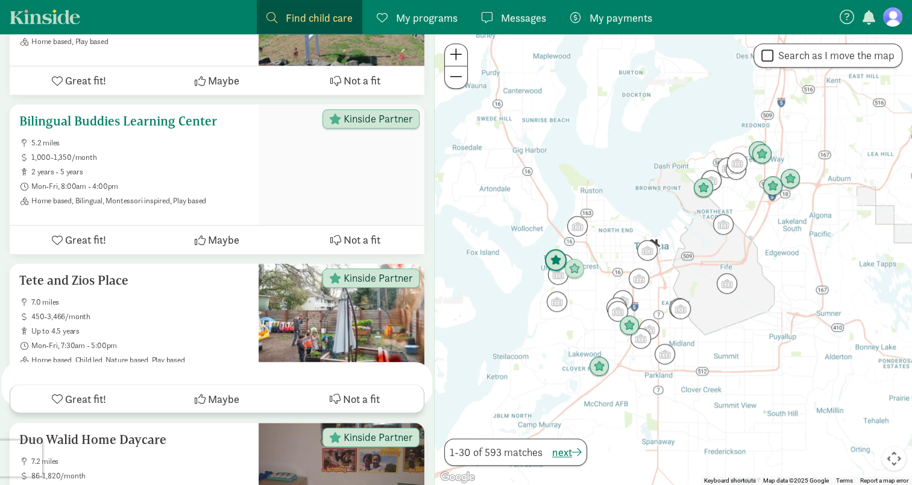
scroll to position [538, 0]
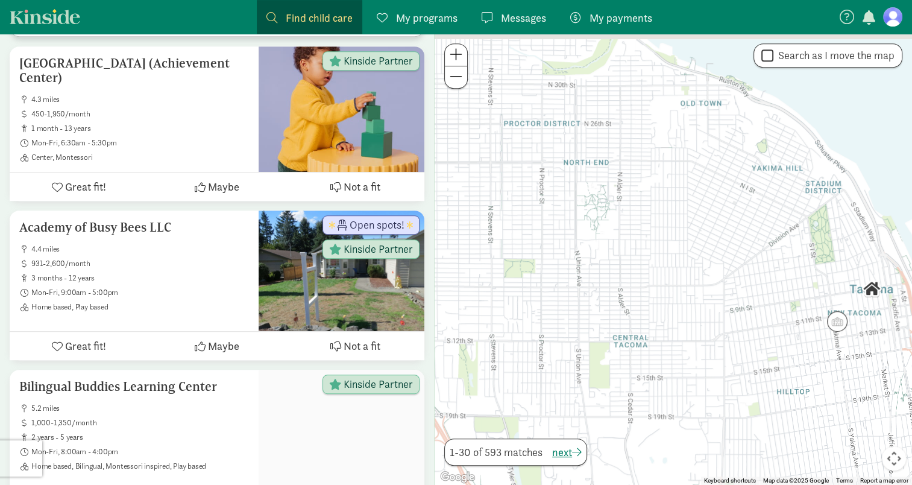
drag, startPoint x: 555, startPoint y: 253, endPoint x: 697, endPoint y: 325, distance: 159.6
click at [697, 325] on div at bounding box center [673, 259] width 477 height 451
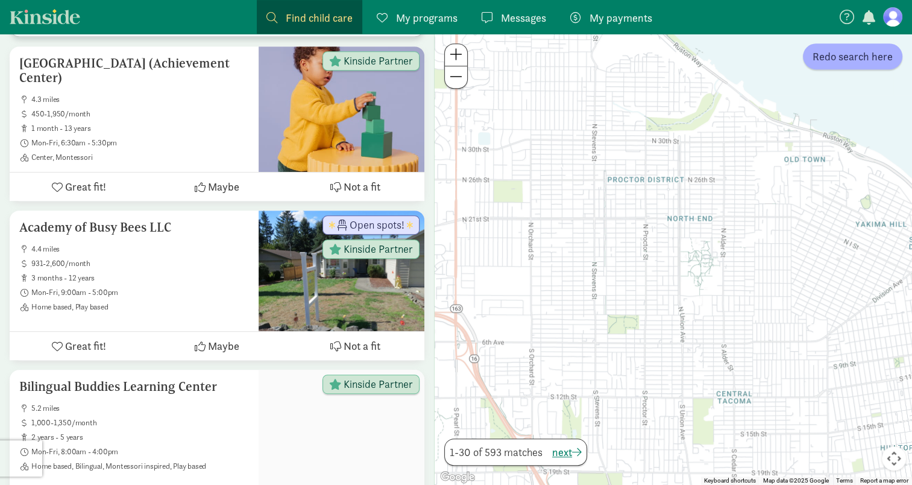
drag, startPoint x: 635, startPoint y: 265, endPoint x: 747, endPoint y: 312, distance: 121.0
click at [747, 312] on div at bounding box center [673, 259] width 477 height 451
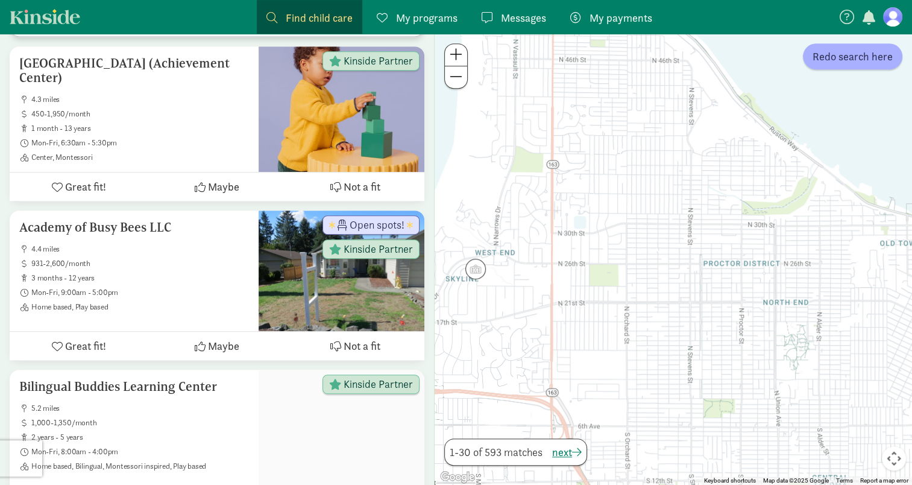
drag, startPoint x: 761, startPoint y: 249, endPoint x: 856, endPoint y: 330, distance: 125.7
click at [856, 330] on div at bounding box center [673, 259] width 477 height 451
click at [474, 274] on img "Click to see details" at bounding box center [475, 267] width 23 height 23
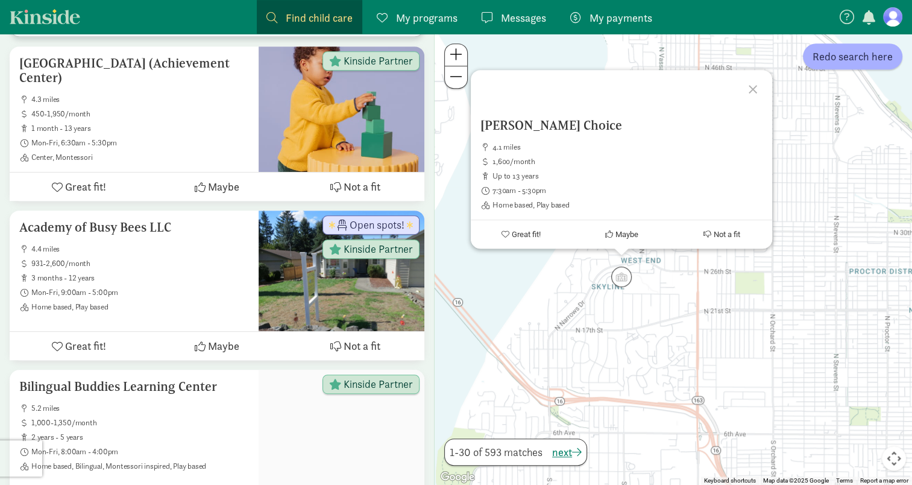
click at [802, 306] on div "Balogun Choice 4.1 miles 1,600/month up to 13 years 7:30am - 5:30pm Home based,…" at bounding box center [673, 259] width 477 height 451
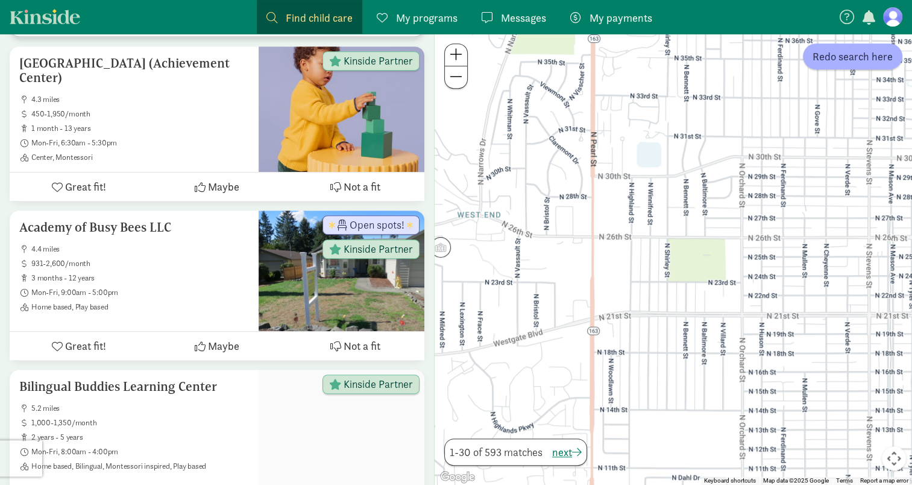
click at [802, 306] on div at bounding box center [673, 259] width 477 height 451
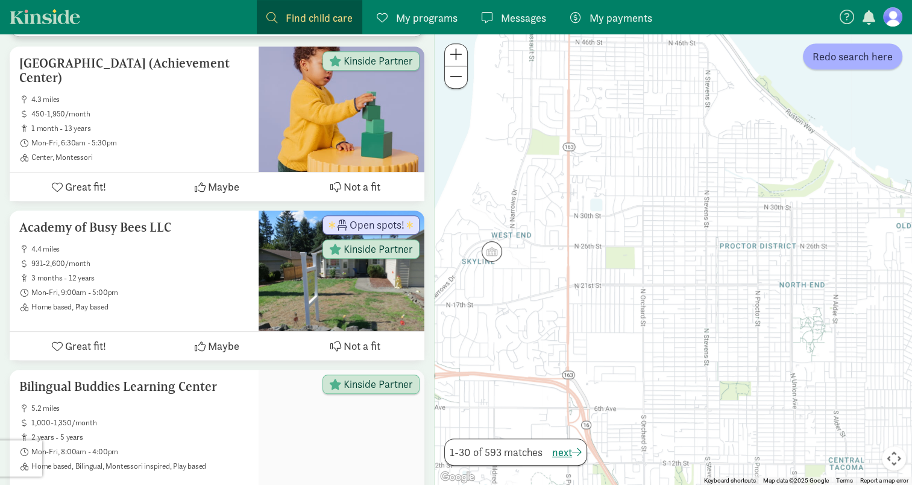
drag, startPoint x: 802, startPoint y: 306, endPoint x: 660, endPoint y: 277, distance: 145.2
click at [660, 277] on div at bounding box center [673, 259] width 477 height 451
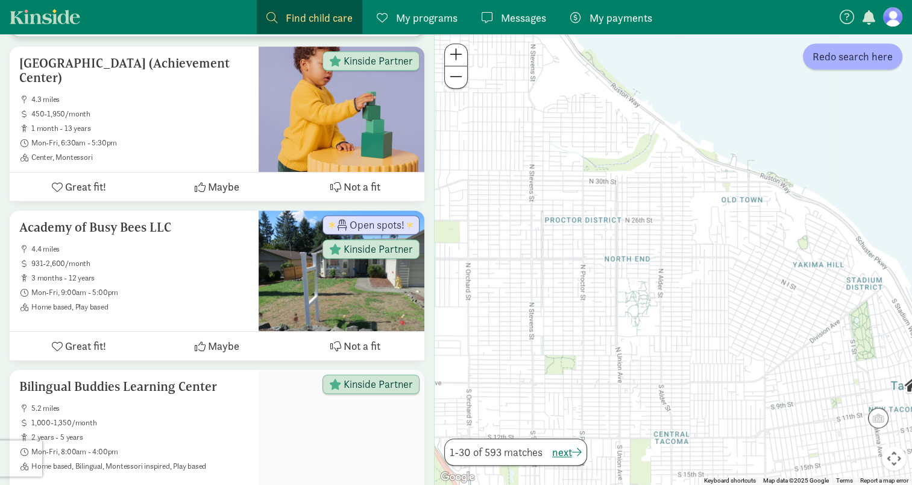
drag, startPoint x: 660, startPoint y: 277, endPoint x: 477, endPoint y: 250, distance: 184.6
click at [477, 250] on div at bounding box center [673, 259] width 477 height 451
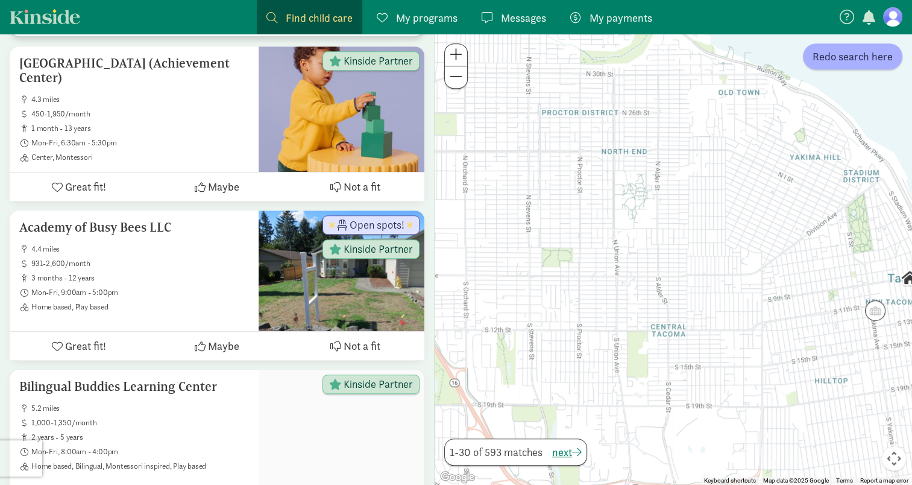
drag, startPoint x: 678, startPoint y: 364, endPoint x: 706, endPoint y: 255, distance: 112.6
click at [690, 257] on div at bounding box center [673, 259] width 477 height 451
click at [873, 317] on img "Click to see details" at bounding box center [875, 312] width 23 height 23
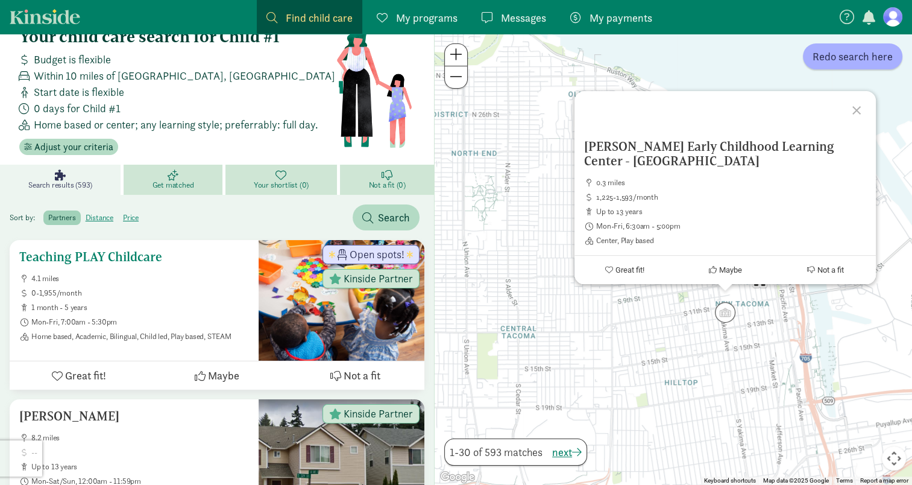
scroll to position [27, 0]
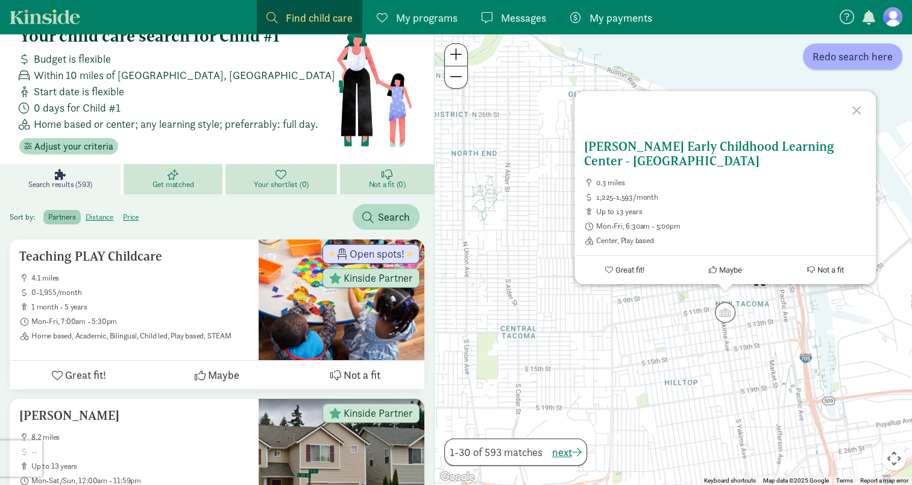
click at [674, 154] on h5 "[PERSON_NAME] Early Childhood Learning Center - [GEOGRAPHIC_DATA]" at bounding box center [725, 153] width 282 height 29
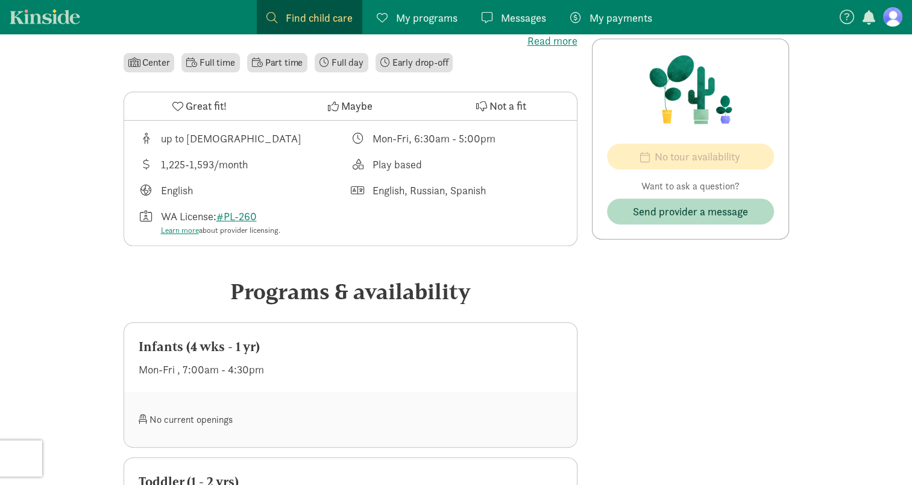
scroll to position [376, 0]
click at [215, 362] on div "Mon-Fri , 7:00am - 4:30pm" at bounding box center [351, 370] width 424 height 16
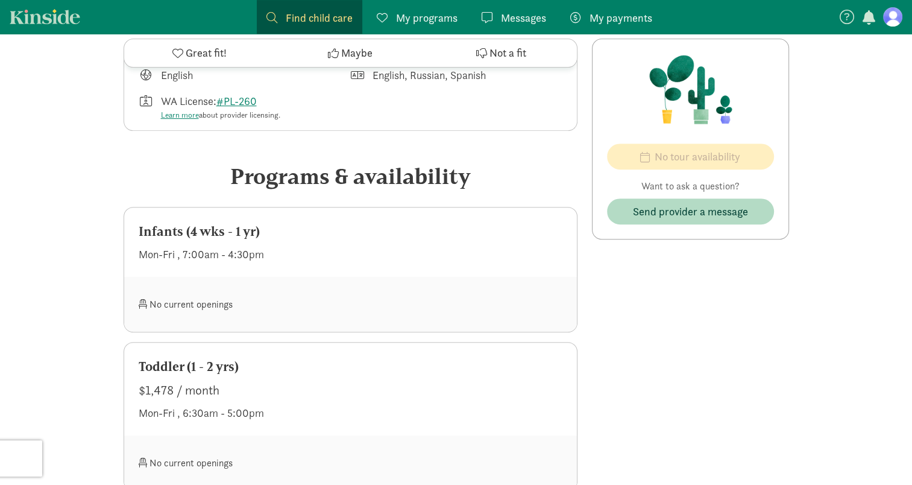
scroll to position [0, 0]
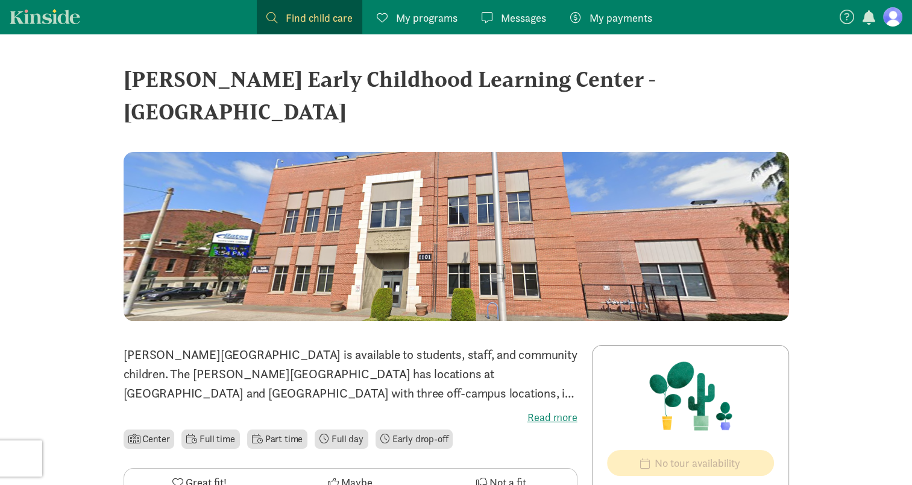
click at [31, 14] on link "Kinside" at bounding box center [45, 16] width 71 height 15
